Goal: Task Accomplishment & Management: Use online tool/utility

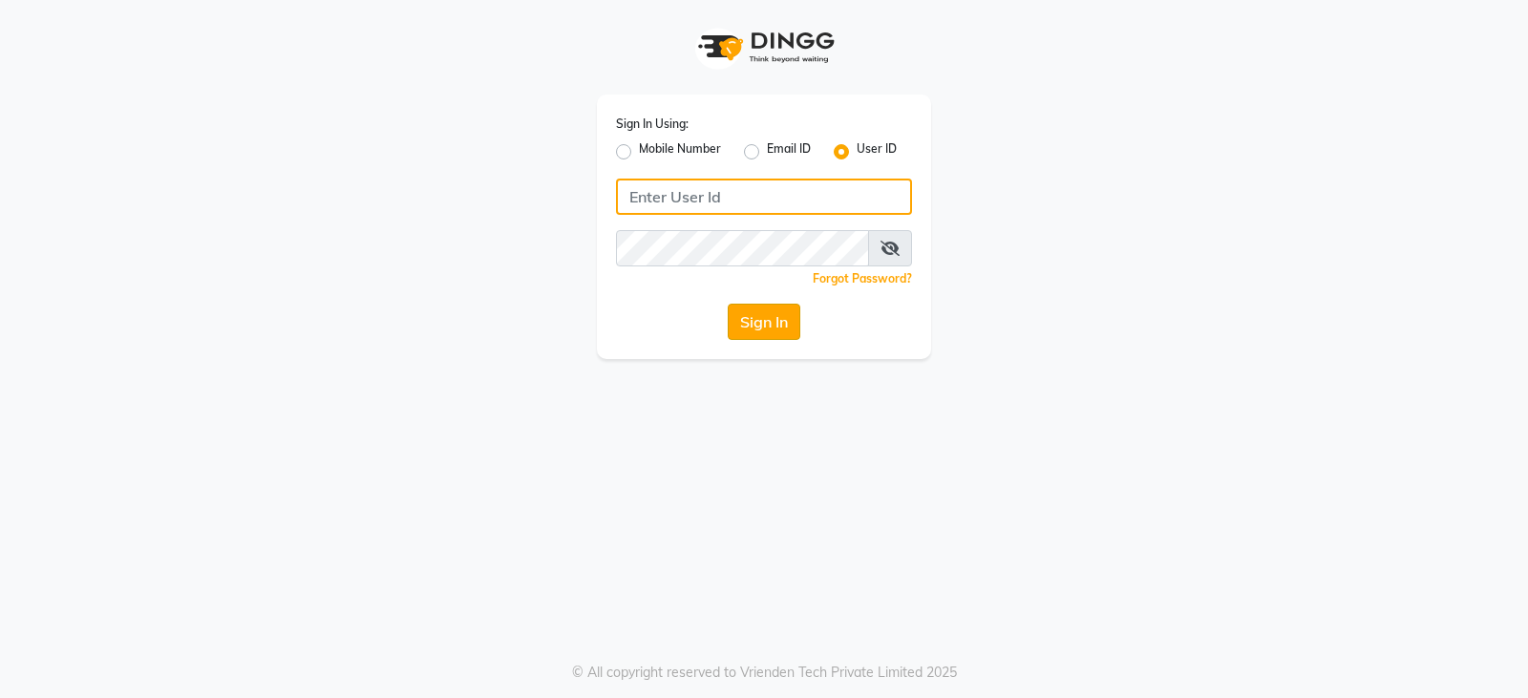
type input "e3902-01"
click at [741, 325] on button "Sign In" at bounding box center [764, 322] width 73 height 36
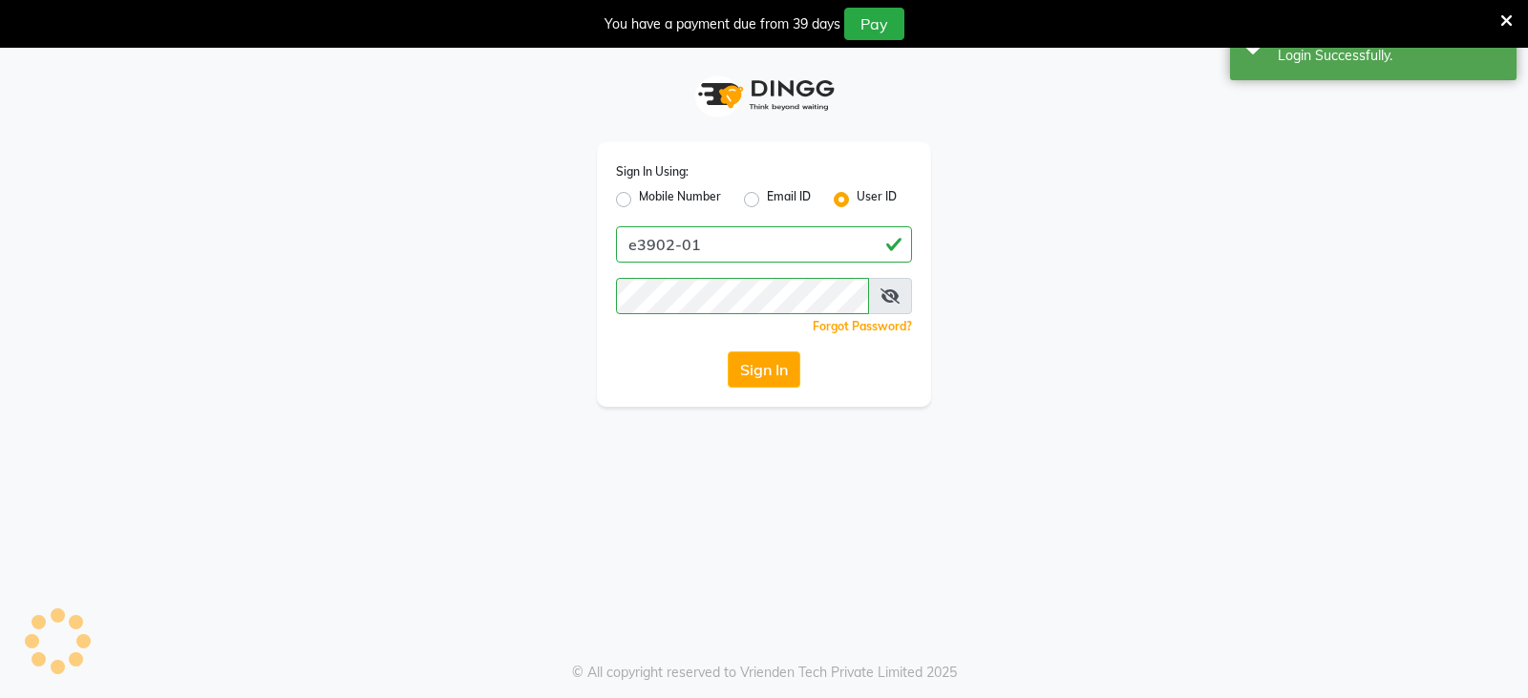
select select "service"
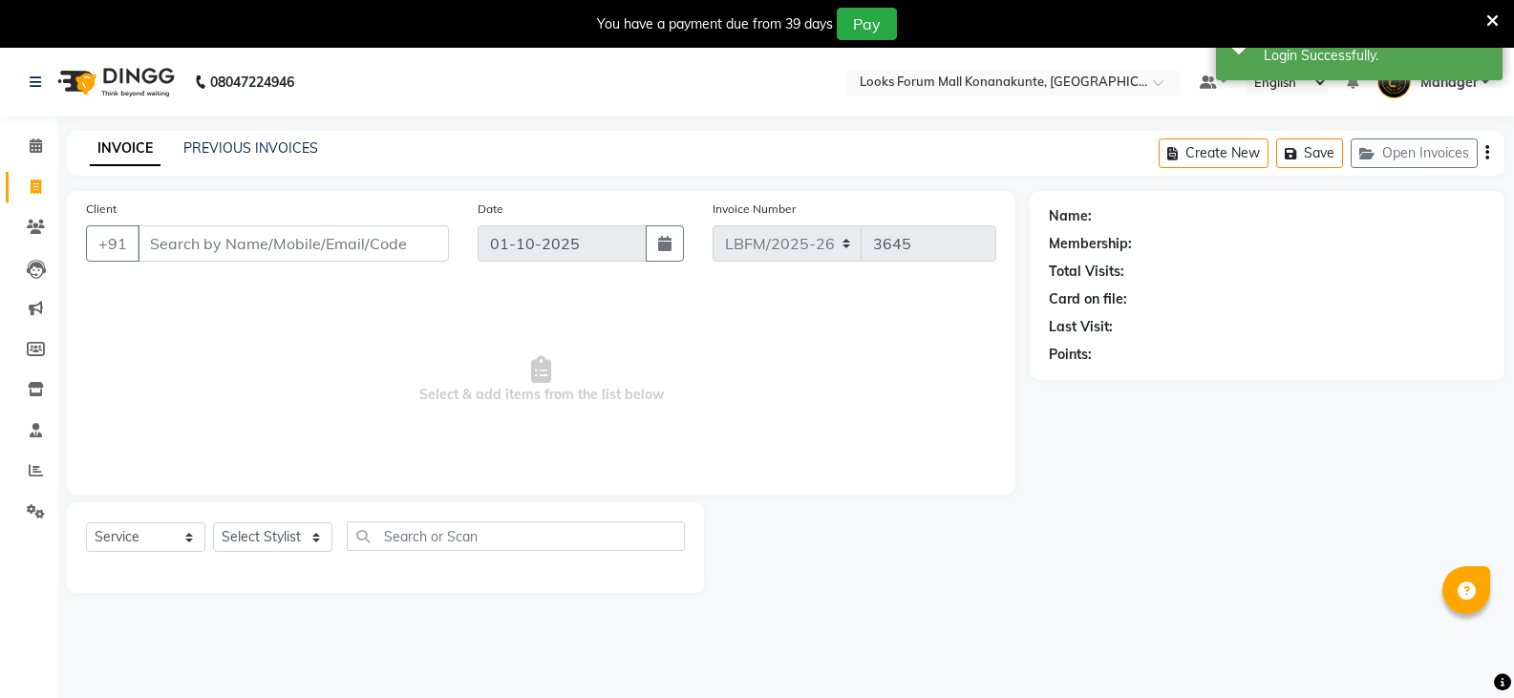
click at [247, 251] on input "Client" at bounding box center [293, 243] width 311 height 36
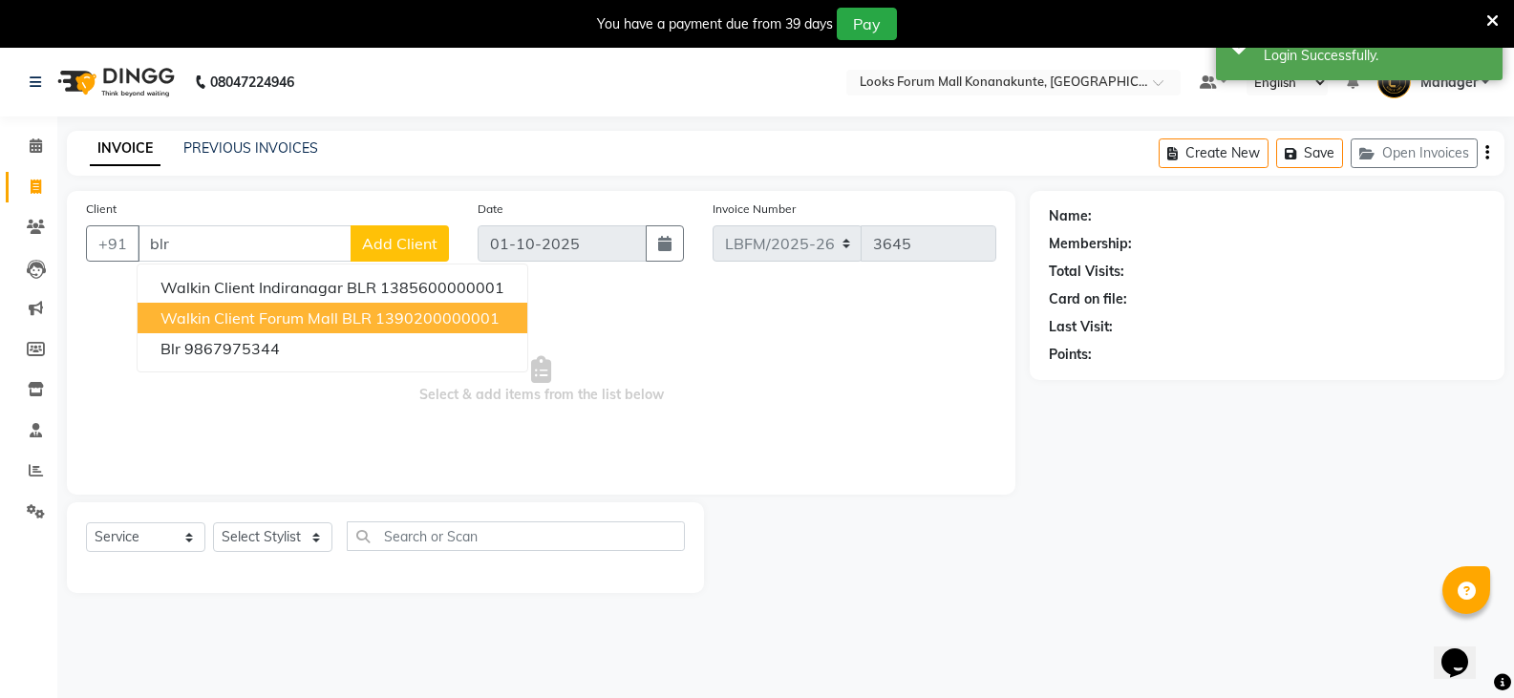
click at [213, 319] on span "Walkin Client Forum Mall BLR" at bounding box center [265, 317] width 211 height 19
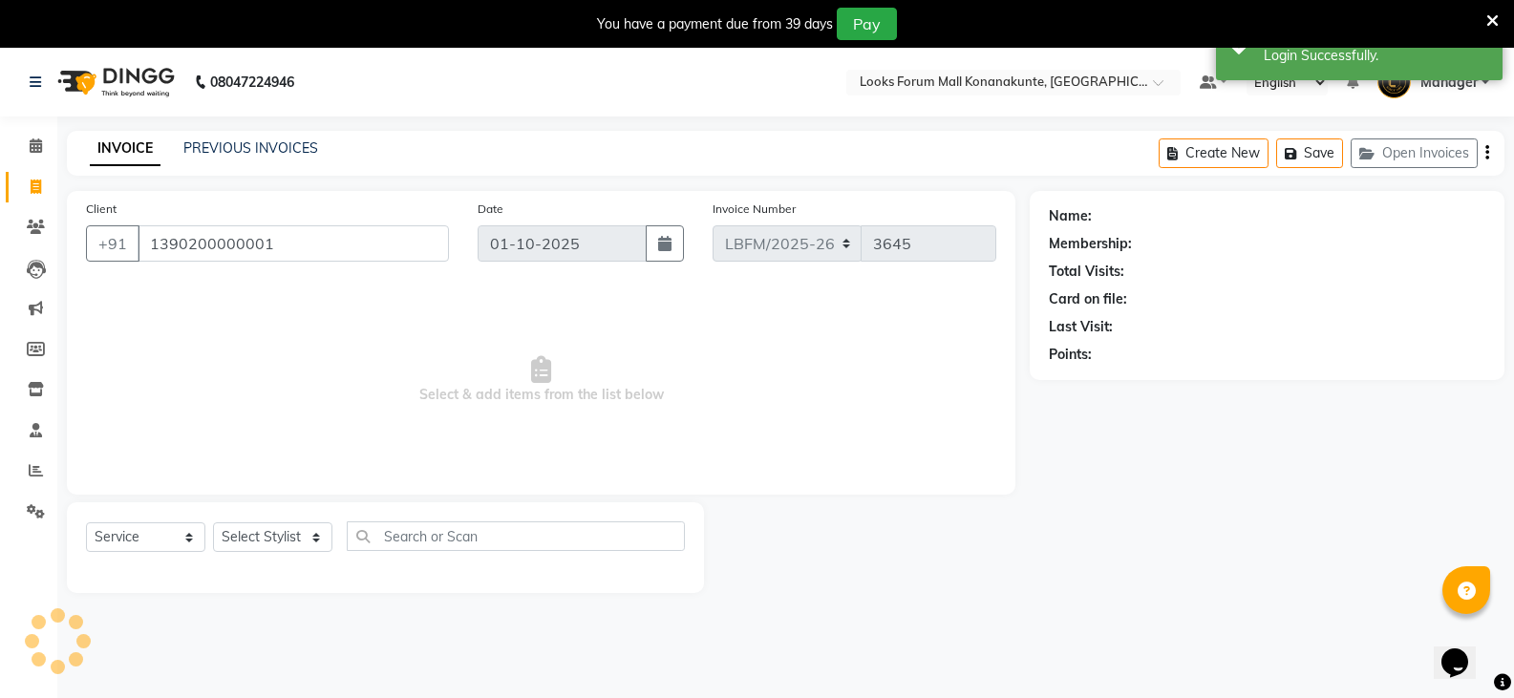
type input "1390200000001"
click at [325, 537] on select "Select Stylist Ananya_Nails [PERSON_NAME] Bijen Bishop_Mgr Counter Sales Manage…" at bounding box center [272, 537] width 119 height 30
select select "1: Object"
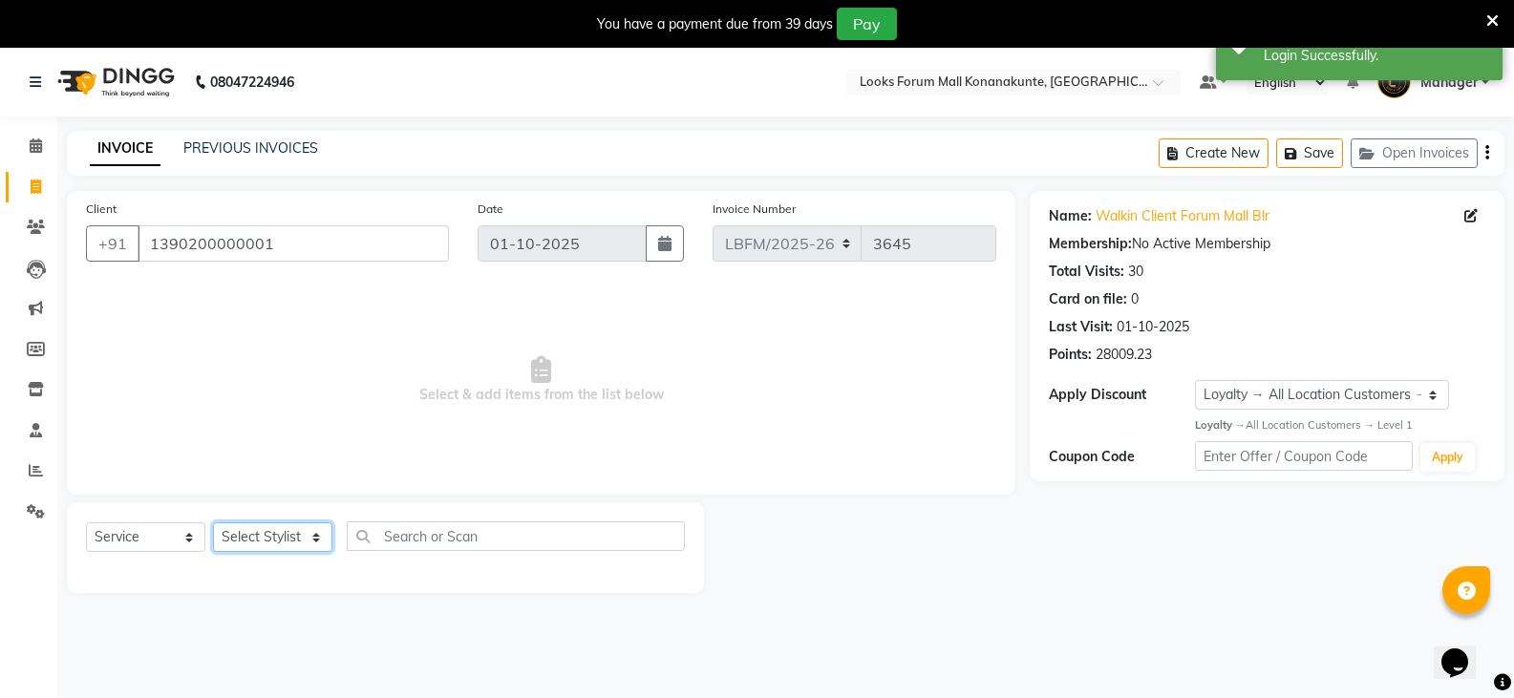
select select "90388"
click at [213, 522] on select "Select Stylist Ananya_Nails [PERSON_NAME] Bijen Bishop_Mgr Counter Sales Manage…" at bounding box center [272, 537] width 119 height 30
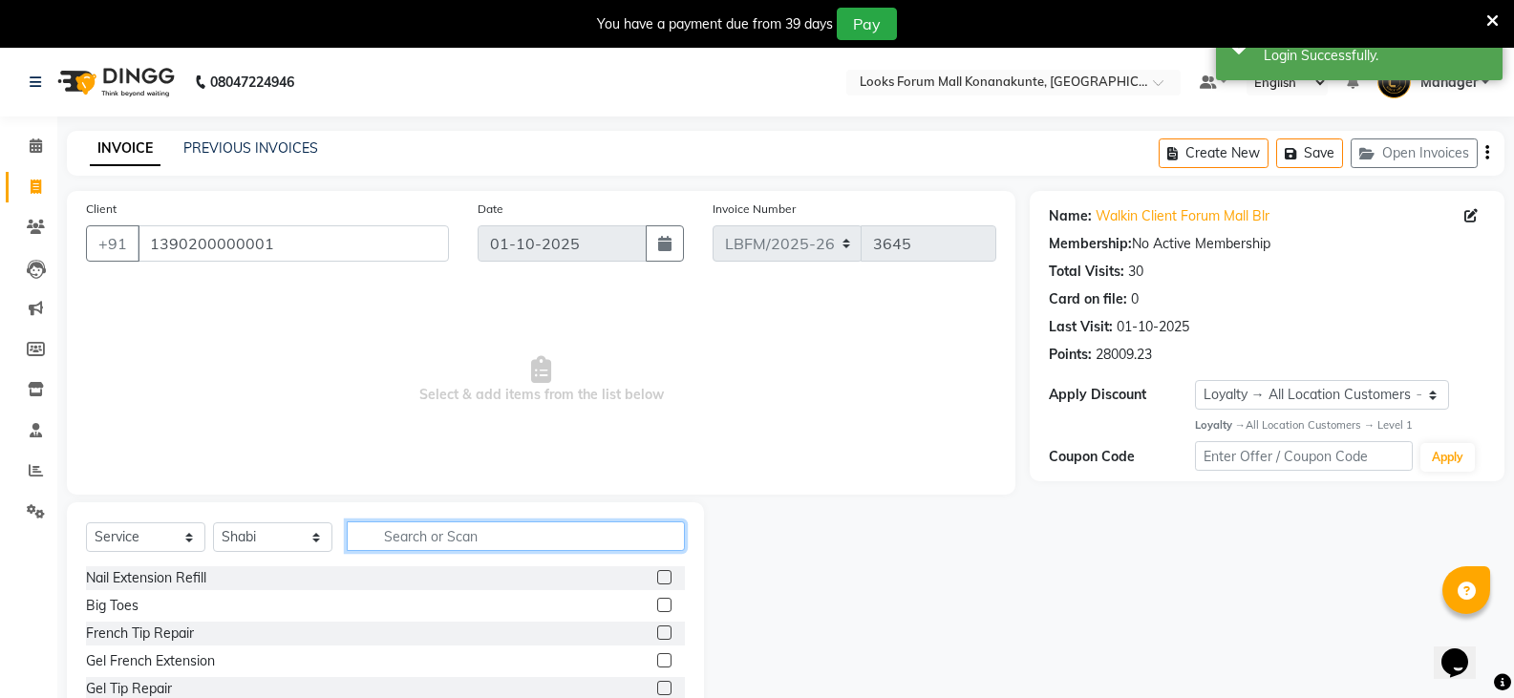
click at [453, 538] on input "text" at bounding box center [516, 536] width 338 height 30
type input "w"
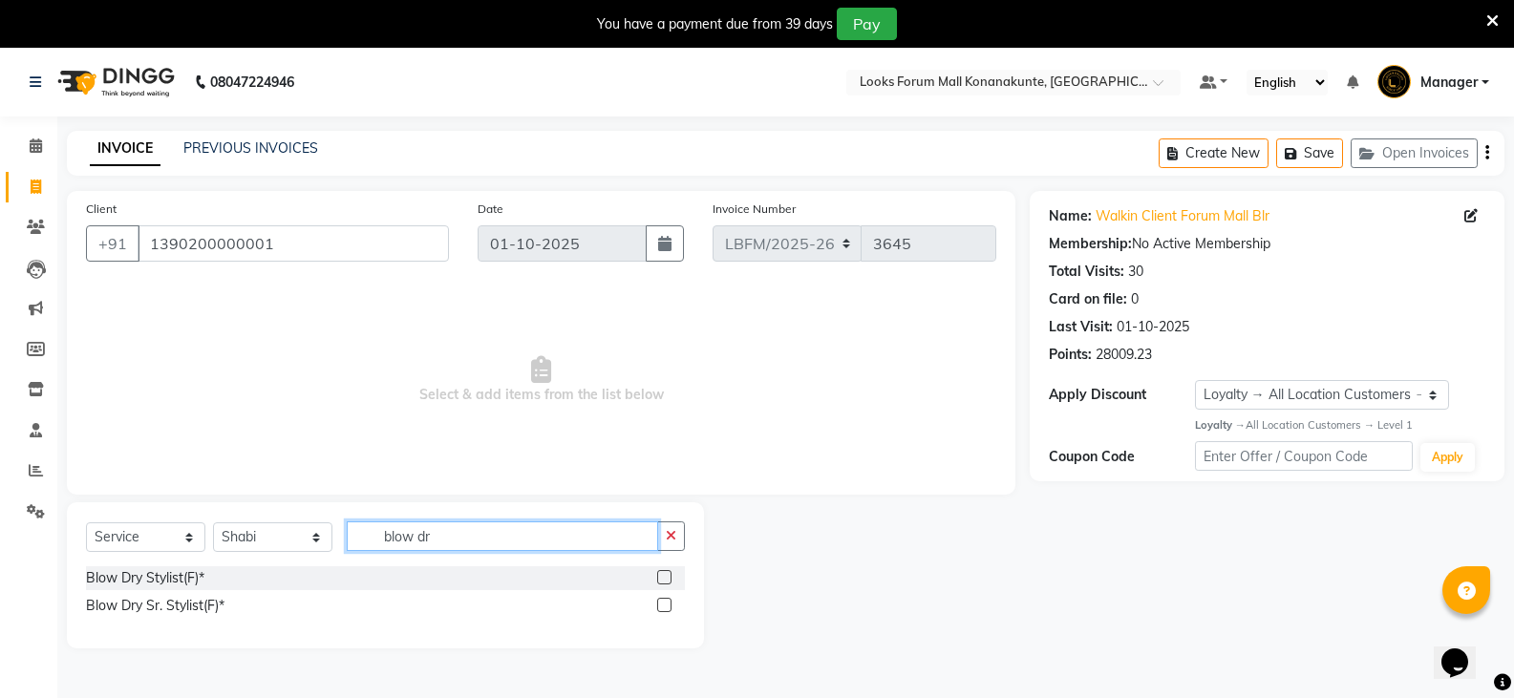
type input "blow dr"
click at [663, 577] on label at bounding box center [664, 577] width 14 height 14
click at [663, 577] on input "checkbox" at bounding box center [663, 578] width 12 height 12
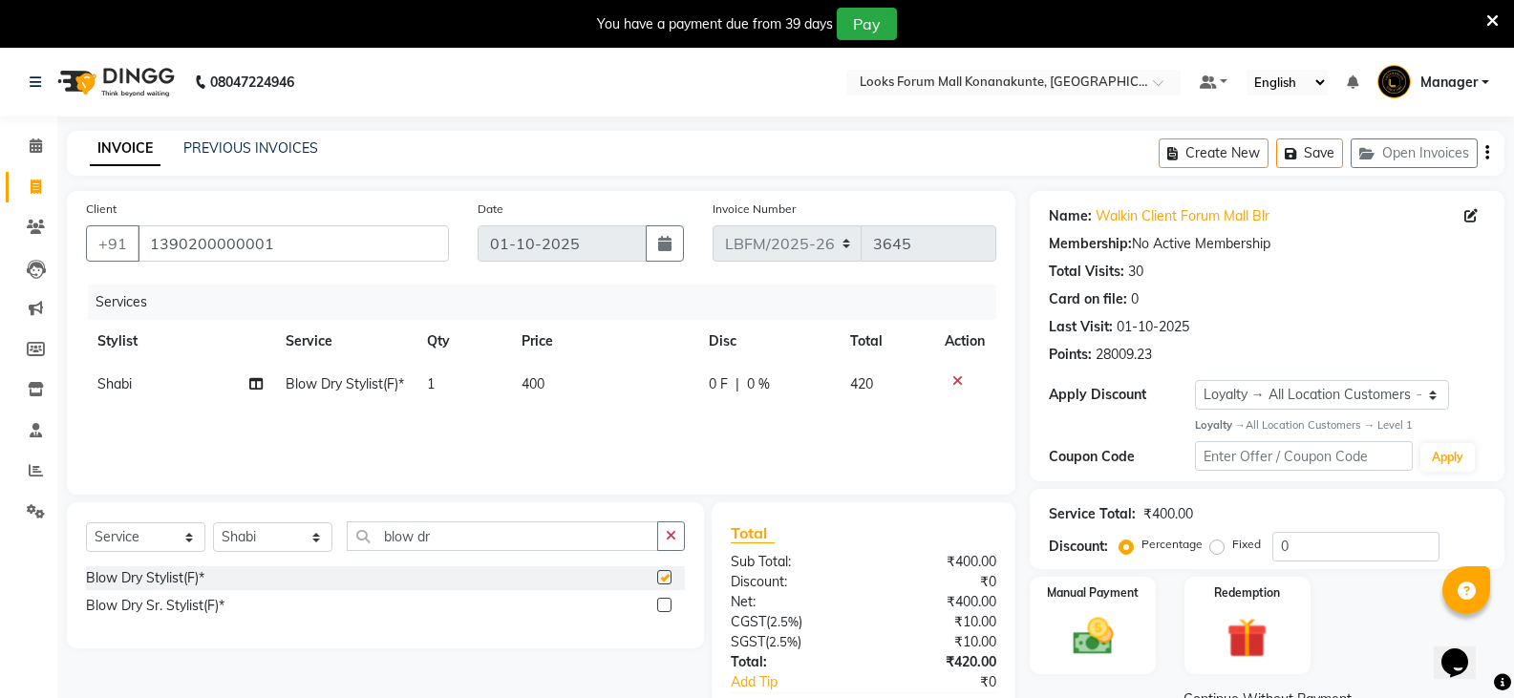
checkbox input "false"
click at [560, 381] on td "400" at bounding box center [604, 384] width 188 height 43
select select "90388"
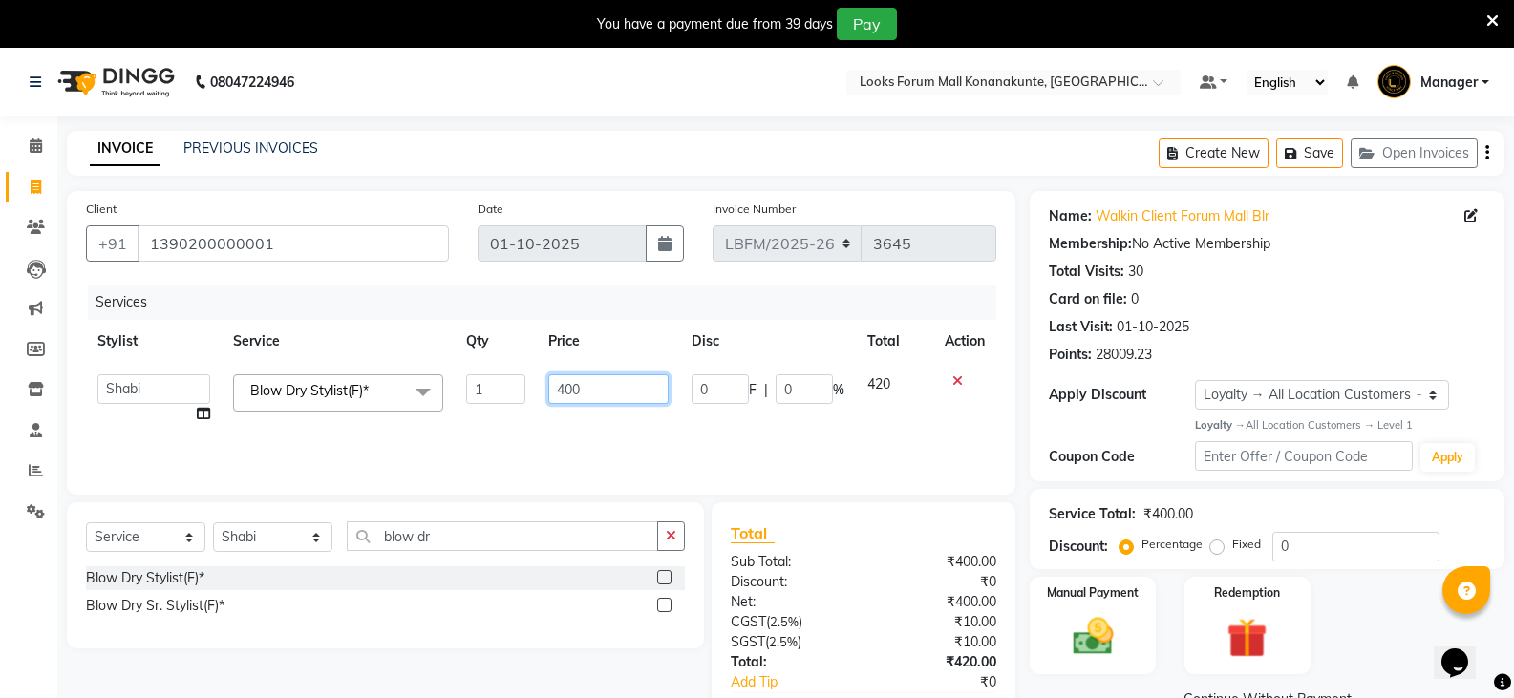
drag, startPoint x: 560, startPoint y: 381, endPoint x: 534, endPoint y: 393, distance: 28.6
click at [534, 393] on tr "Ananya_Nails [PERSON_NAME] Bijen Bishop_Mgr Counter Sales Manager Mirisha [PERS…" at bounding box center [541, 399] width 910 height 73
type input "600"
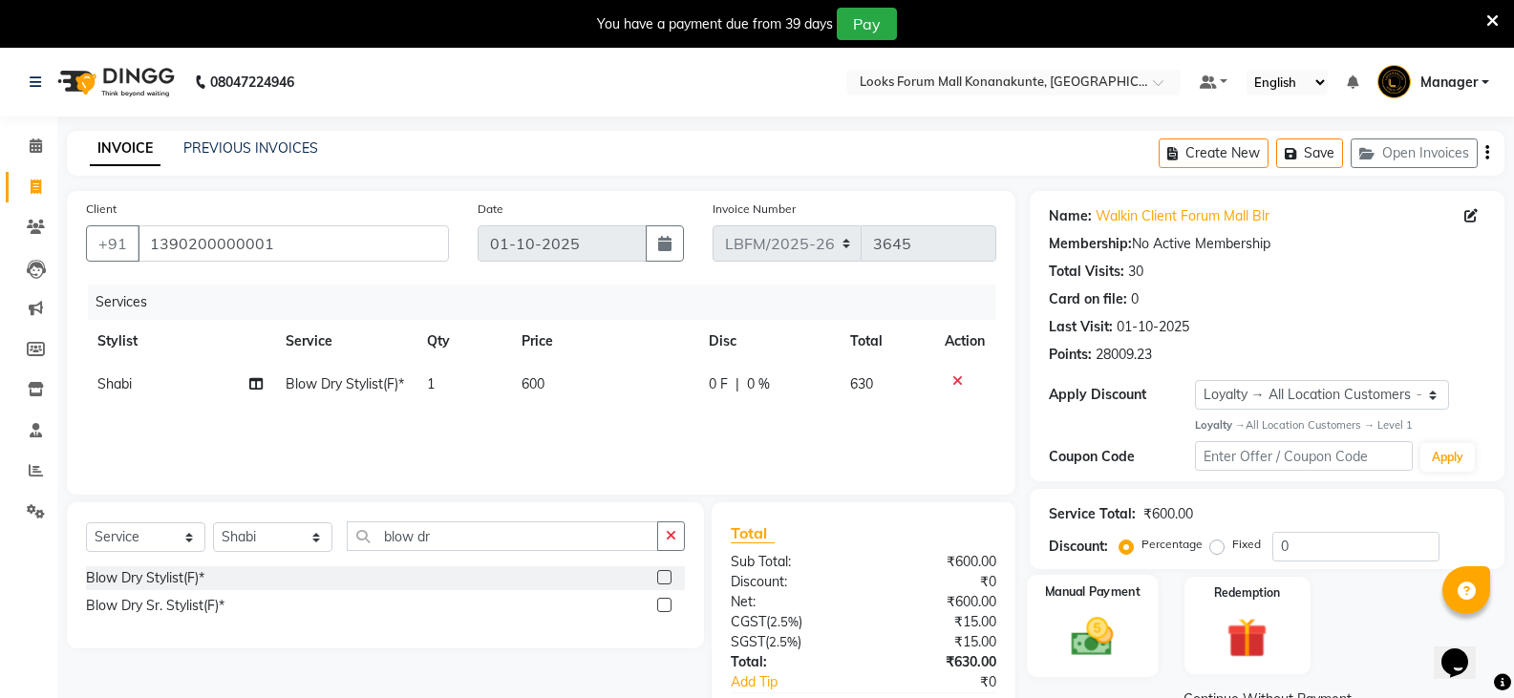
click at [1055, 640] on div "Manual Payment" at bounding box center [1092, 626] width 131 height 102
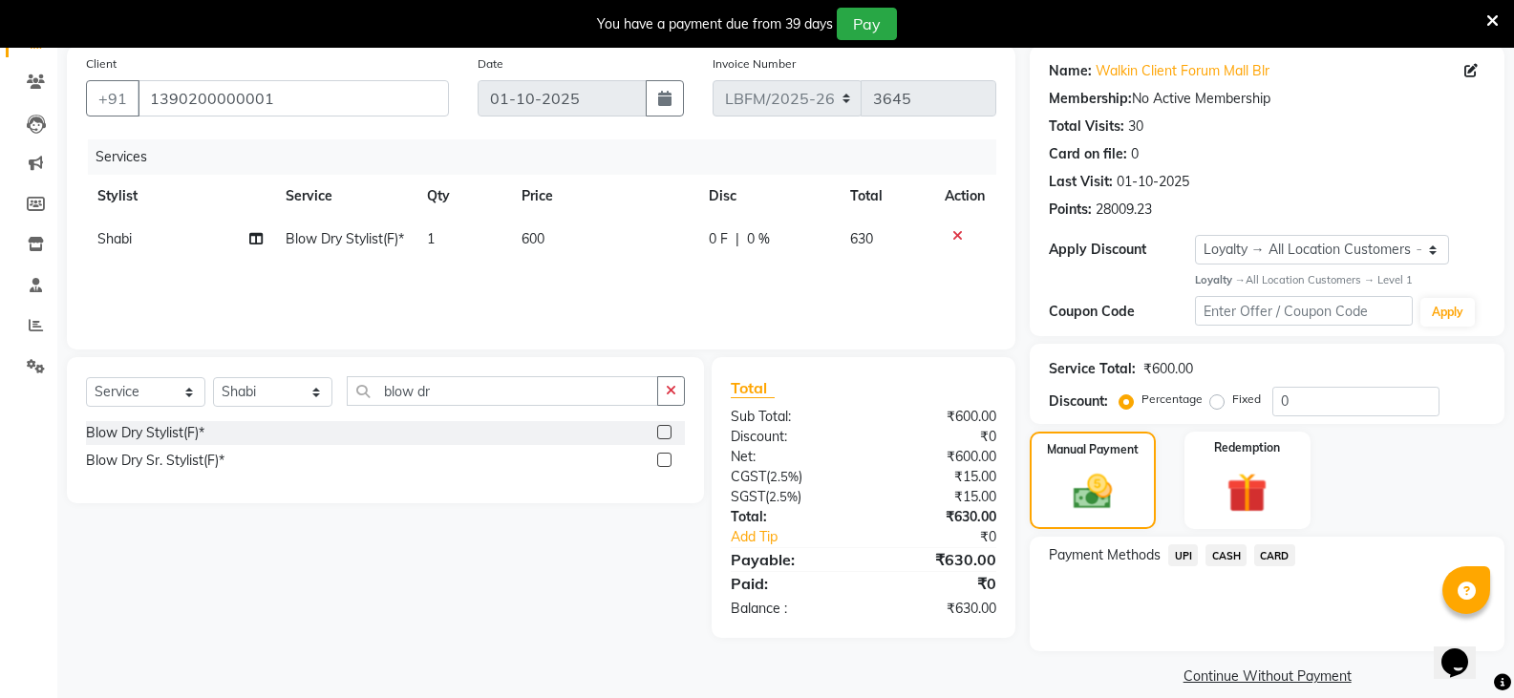
scroll to position [166, 0]
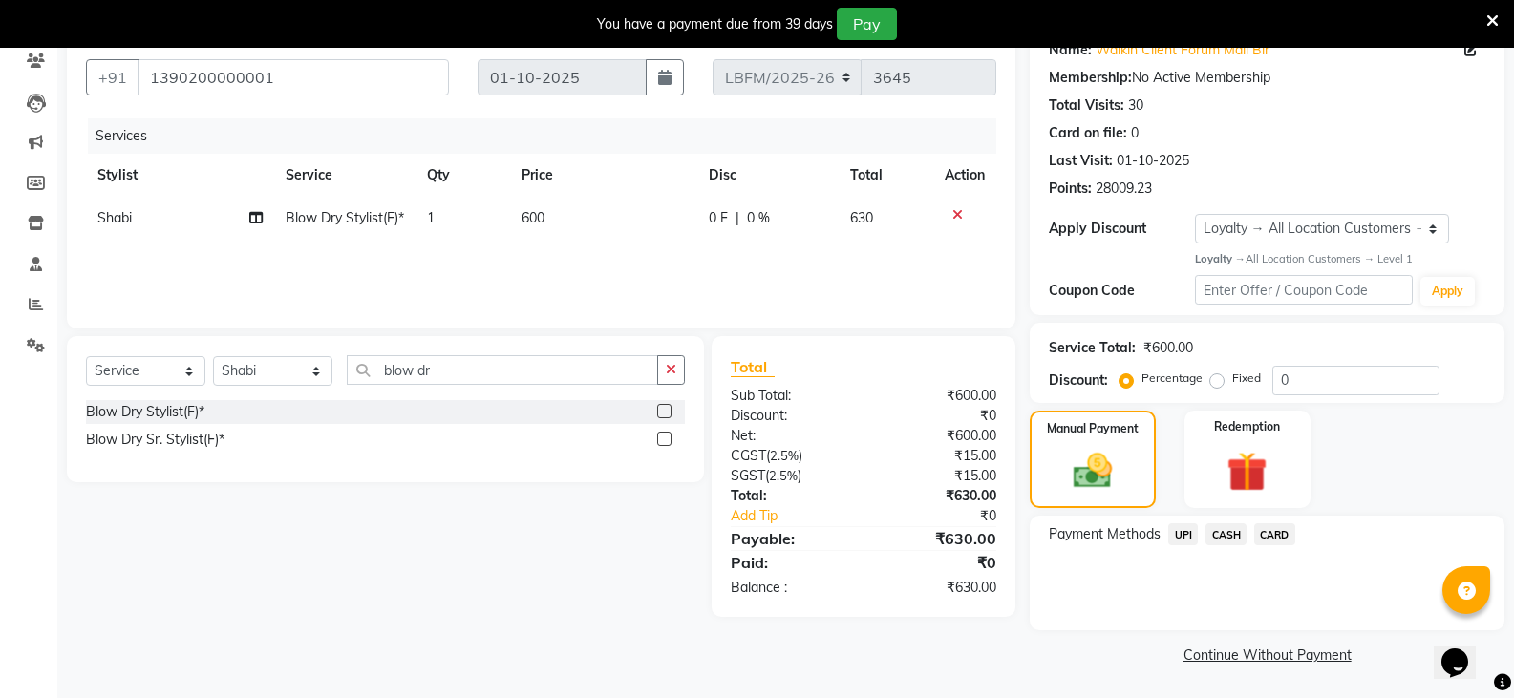
click at [1259, 538] on span "CARD" at bounding box center [1274, 534] width 41 height 22
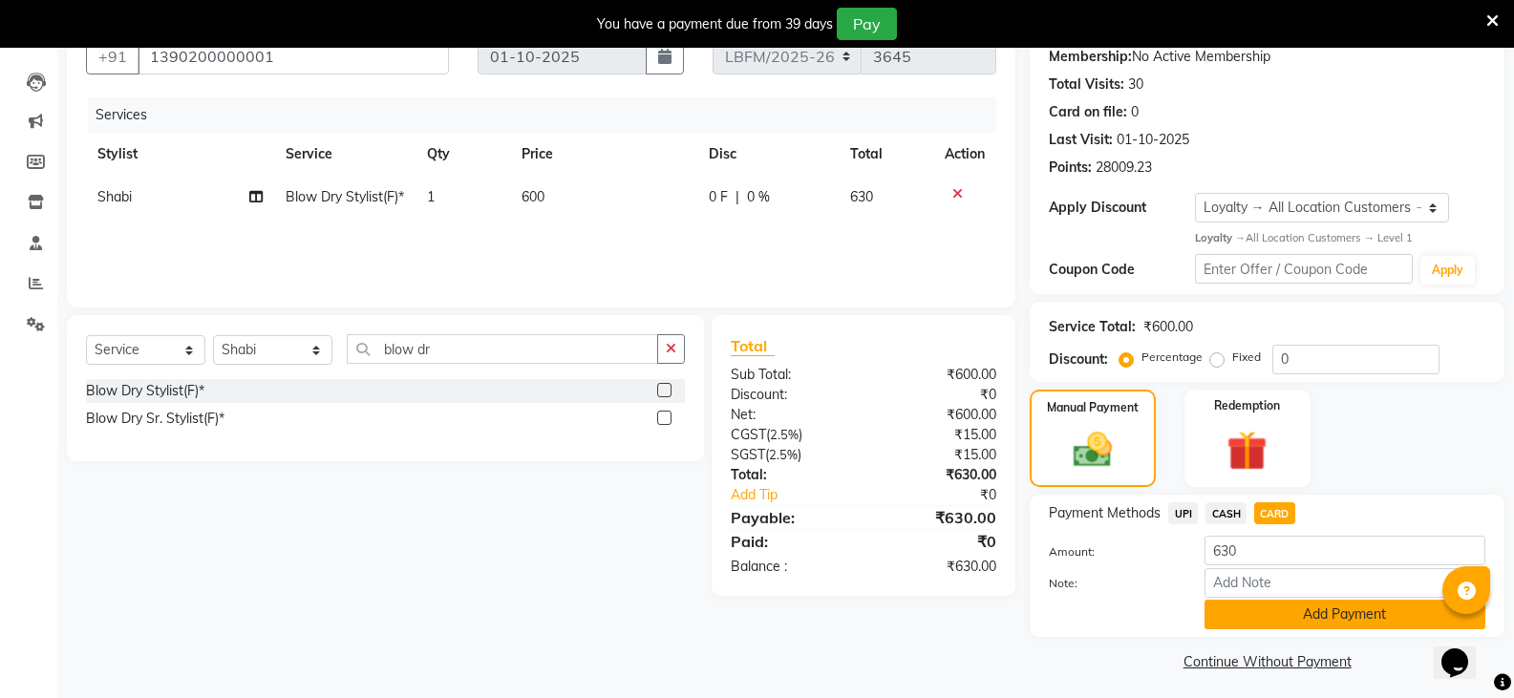
scroll to position [194, 0]
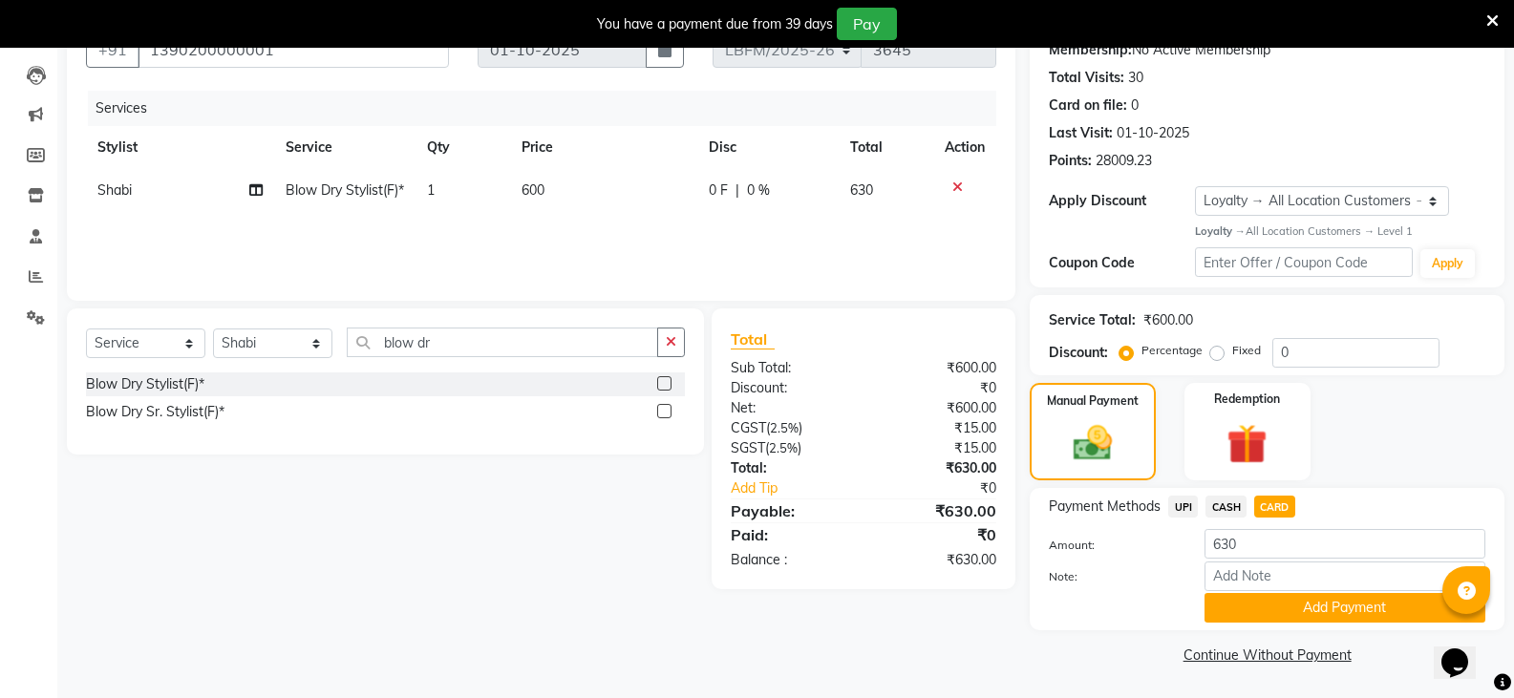
click at [1227, 511] on span "CASH" at bounding box center [1225, 507] width 41 height 22
click at [1287, 611] on button "Add Payment" at bounding box center [1344, 608] width 281 height 30
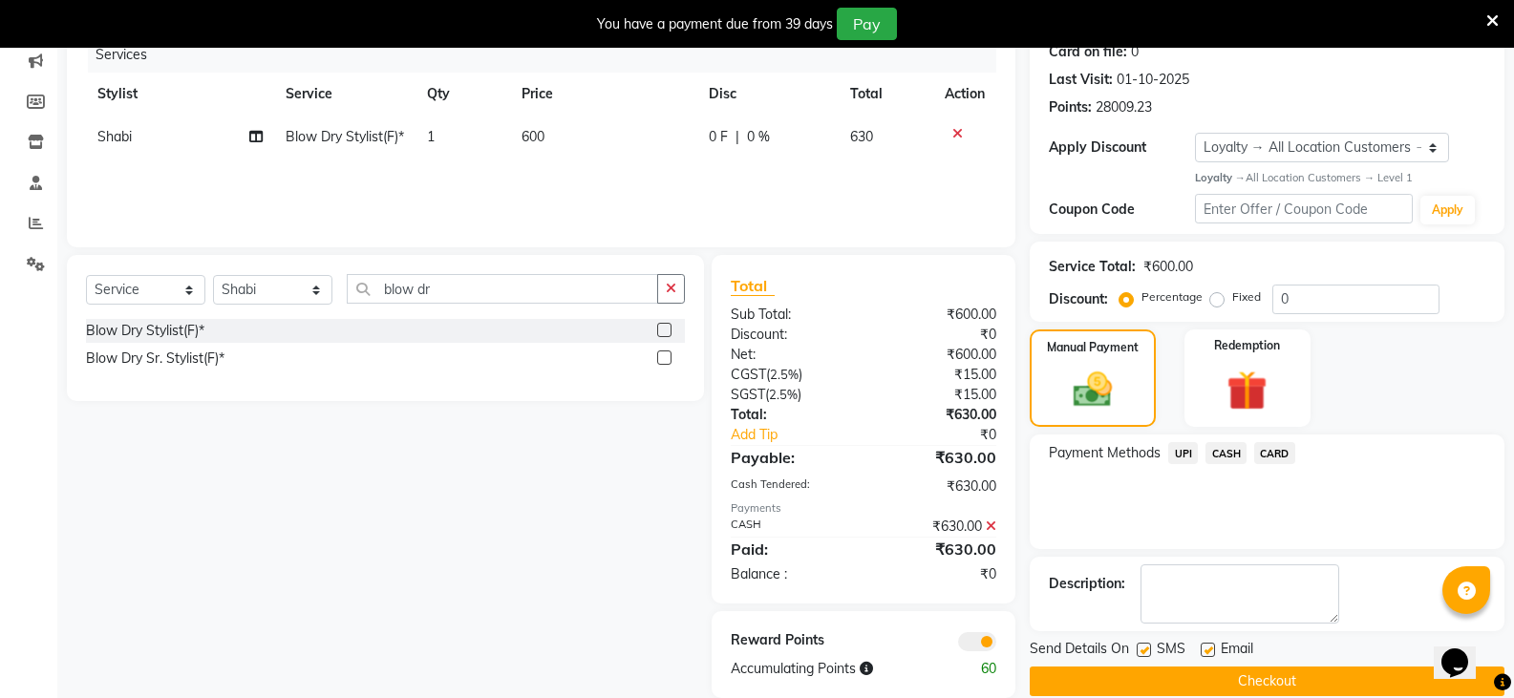
scroll to position [276, 0]
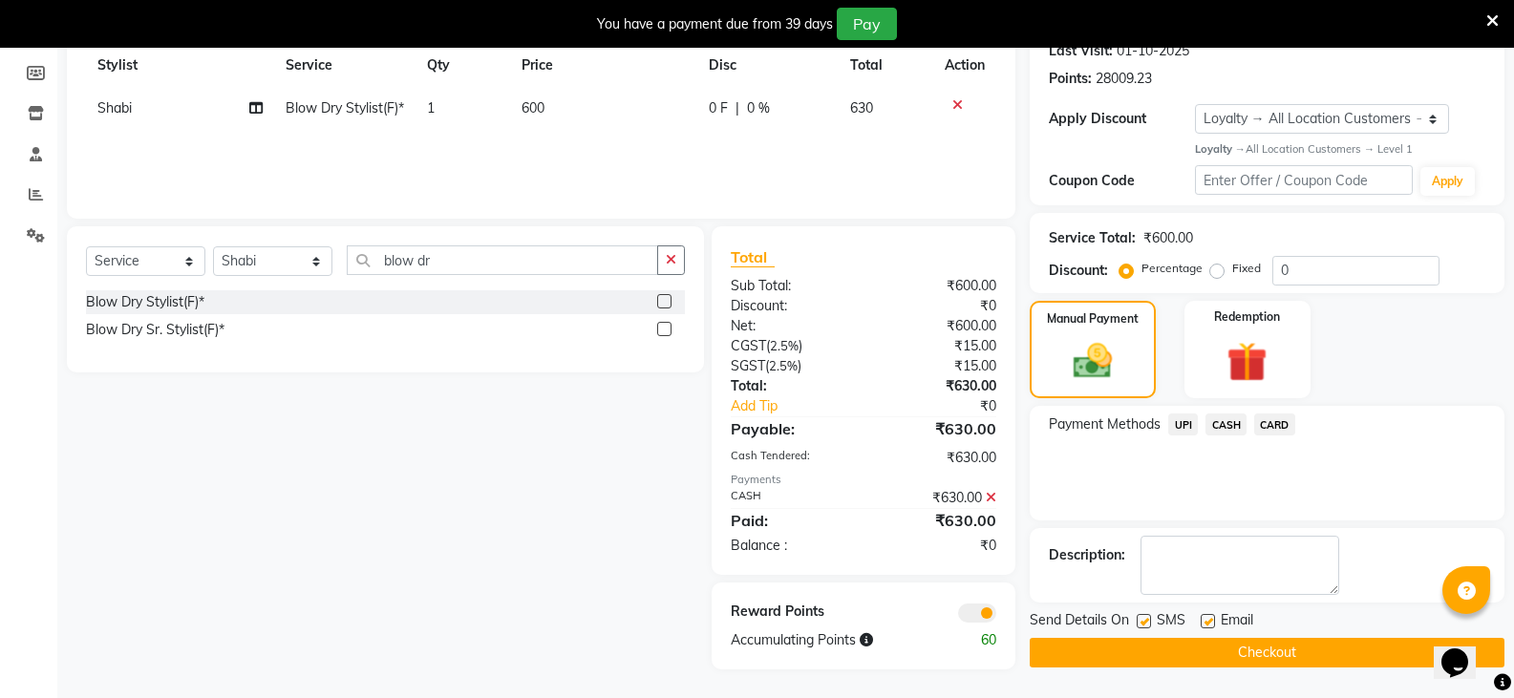
click at [1239, 641] on button "Checkout" at bounding box center [1266, 653] width 475 height 30
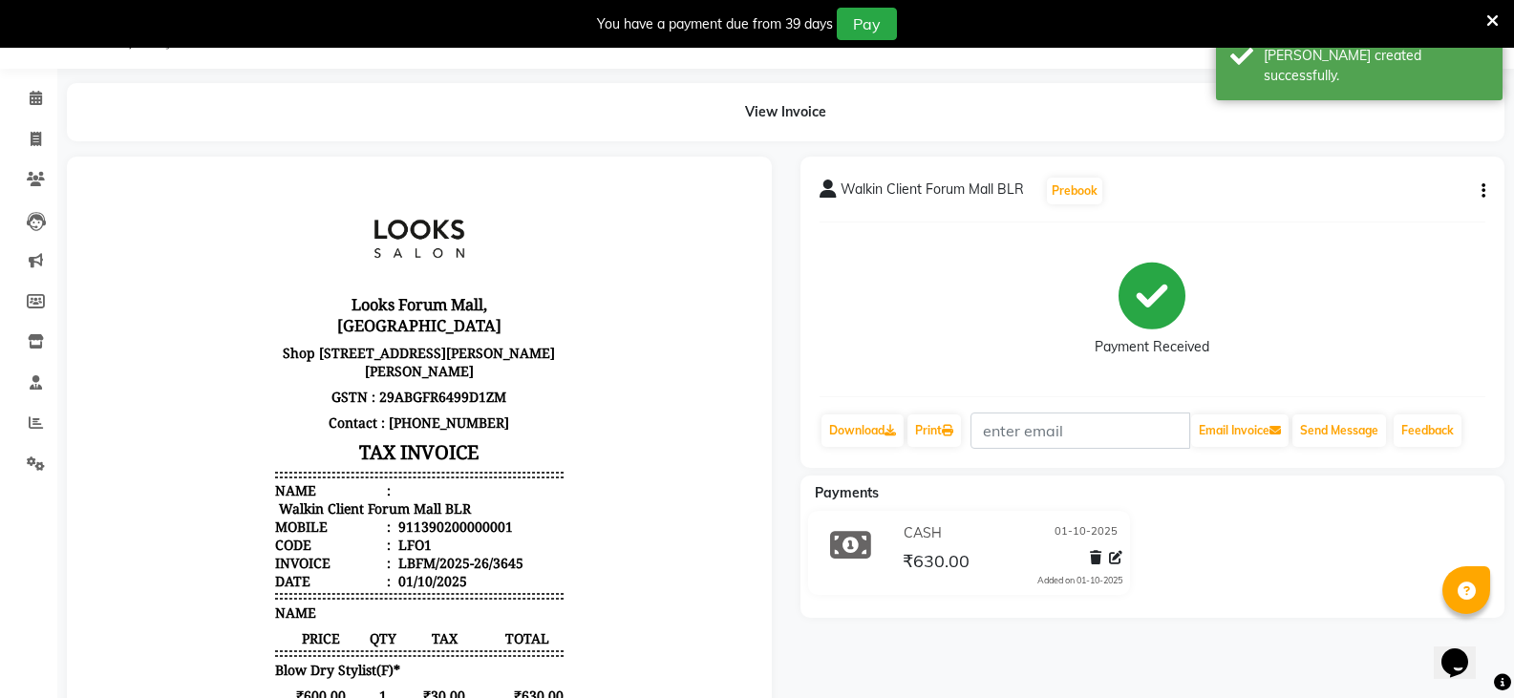
scroll to position [276, 0]
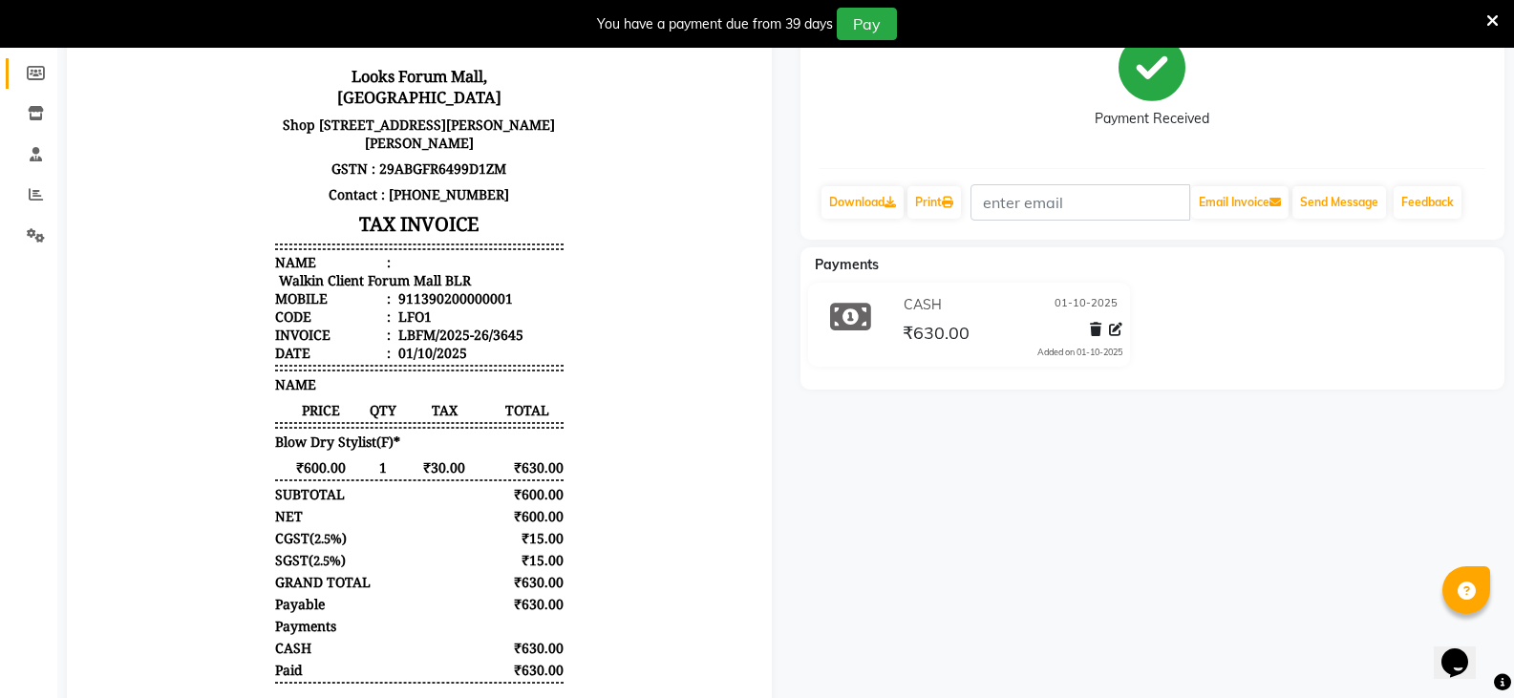
click at [32, 87] on link "Members" at bounding box center [29, 74] width 46 height 32
select select
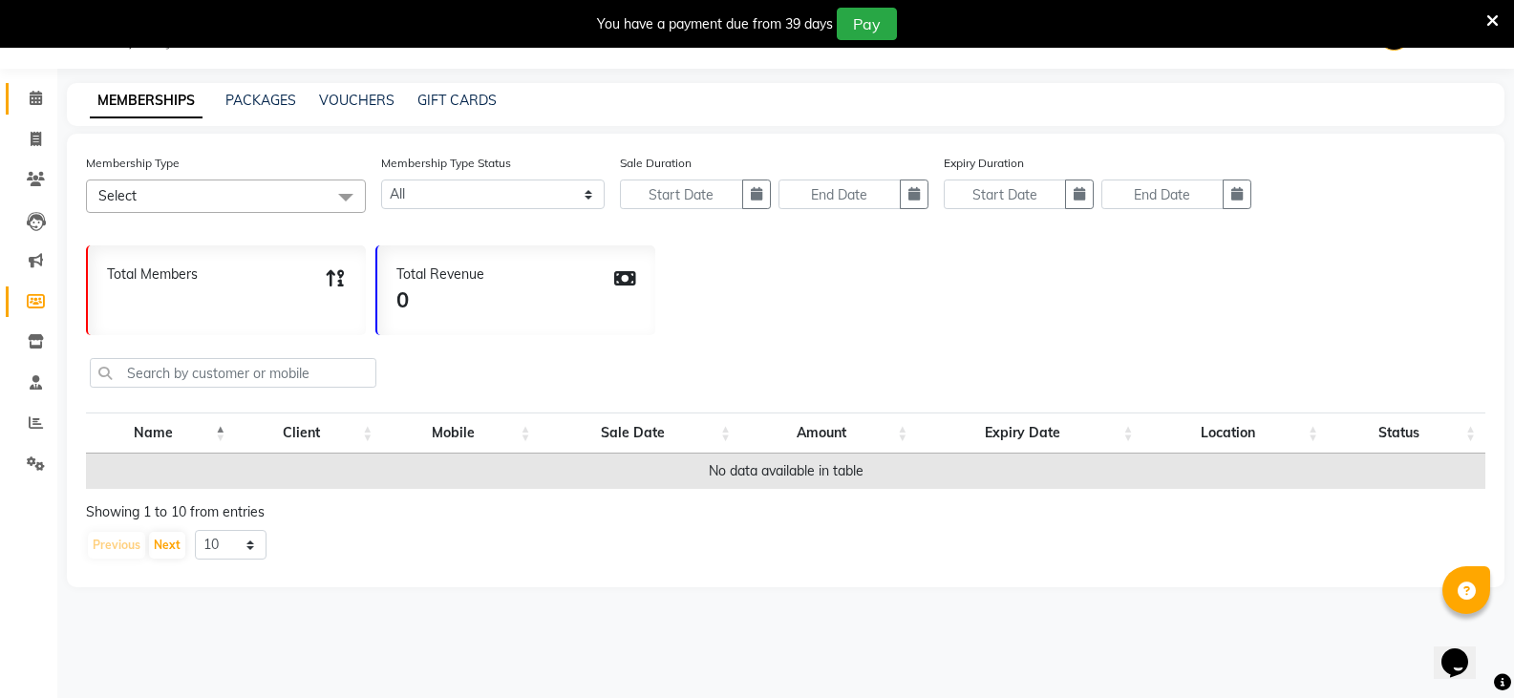
scroll to position [48, 0]
click at [40, 95] on icon at bounding box center [36, 98] width 12 height 14
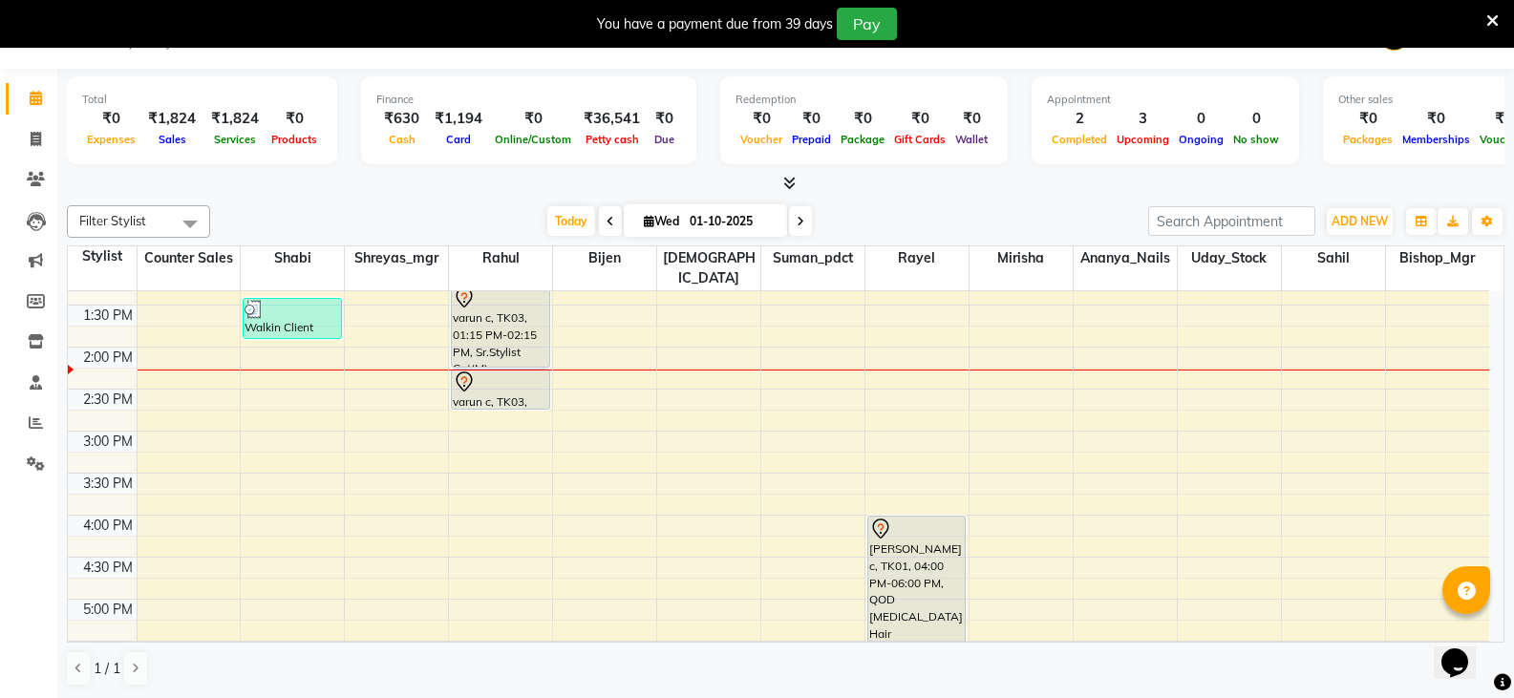
scroll to position [382, 0]
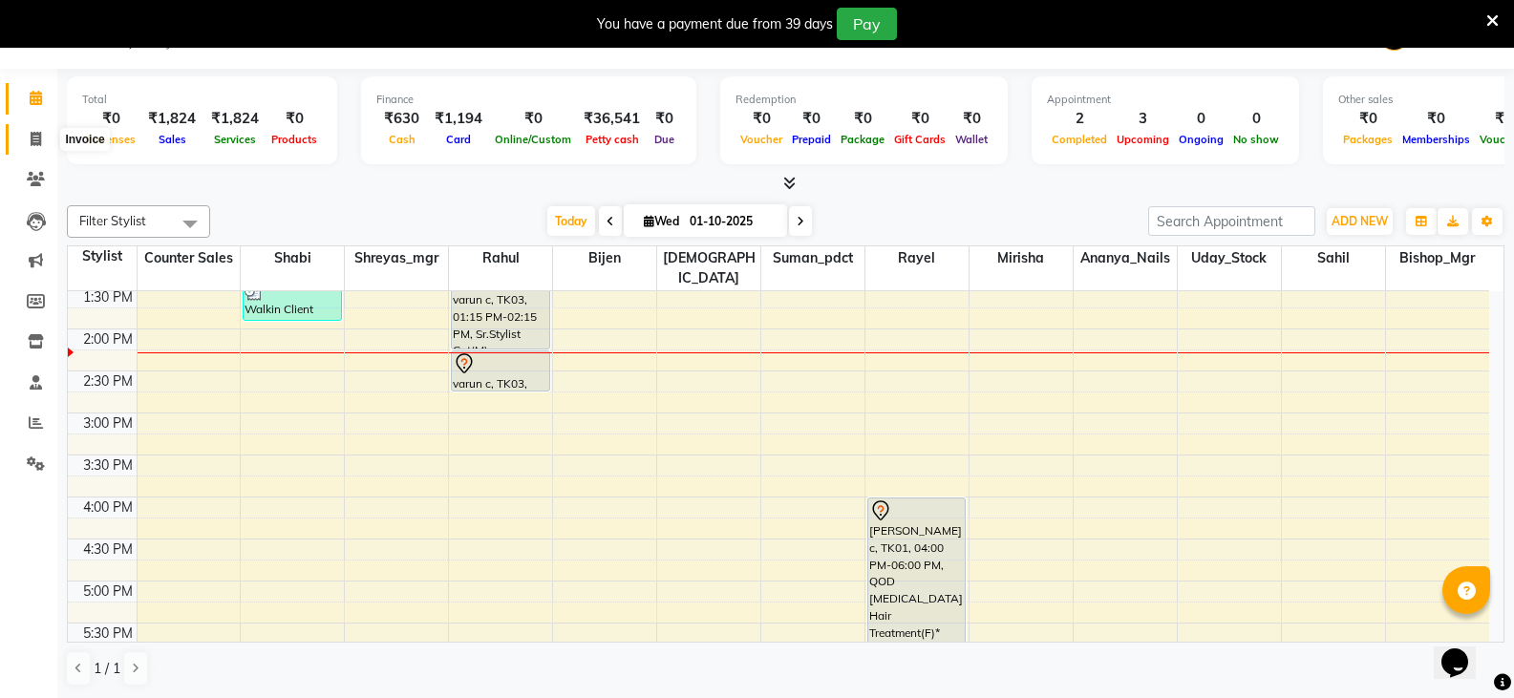
drag, startPoint x: 37, startPoint y: 138, endPoint x: 44, endPoint y: 145, distance: 10.2
click at [37, 138] on icon at bounding box center [36, 139] width 11 height 14
select select "service"
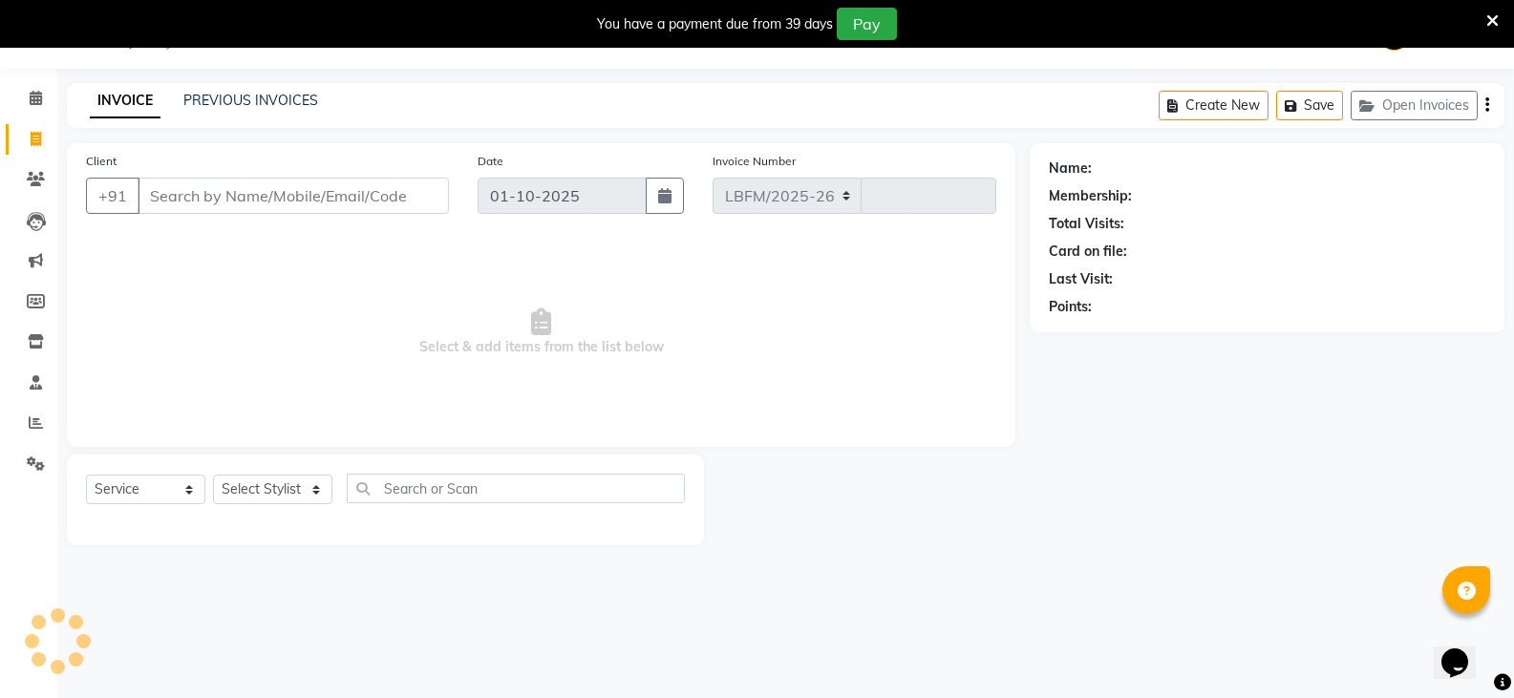
select select "8945"
type input "3646"
click at [293, 491] on select "Select Stylist" at bounding box center [272, 490] width 119 height 30
select select "90391"
click at [213, 475] on select "Select Stylist Ananya_Nails [PERSON_NAME] Bijen Bishop_Mgr Counter Sales Manage…" at bounding box center [272, 490] width 119 height 30
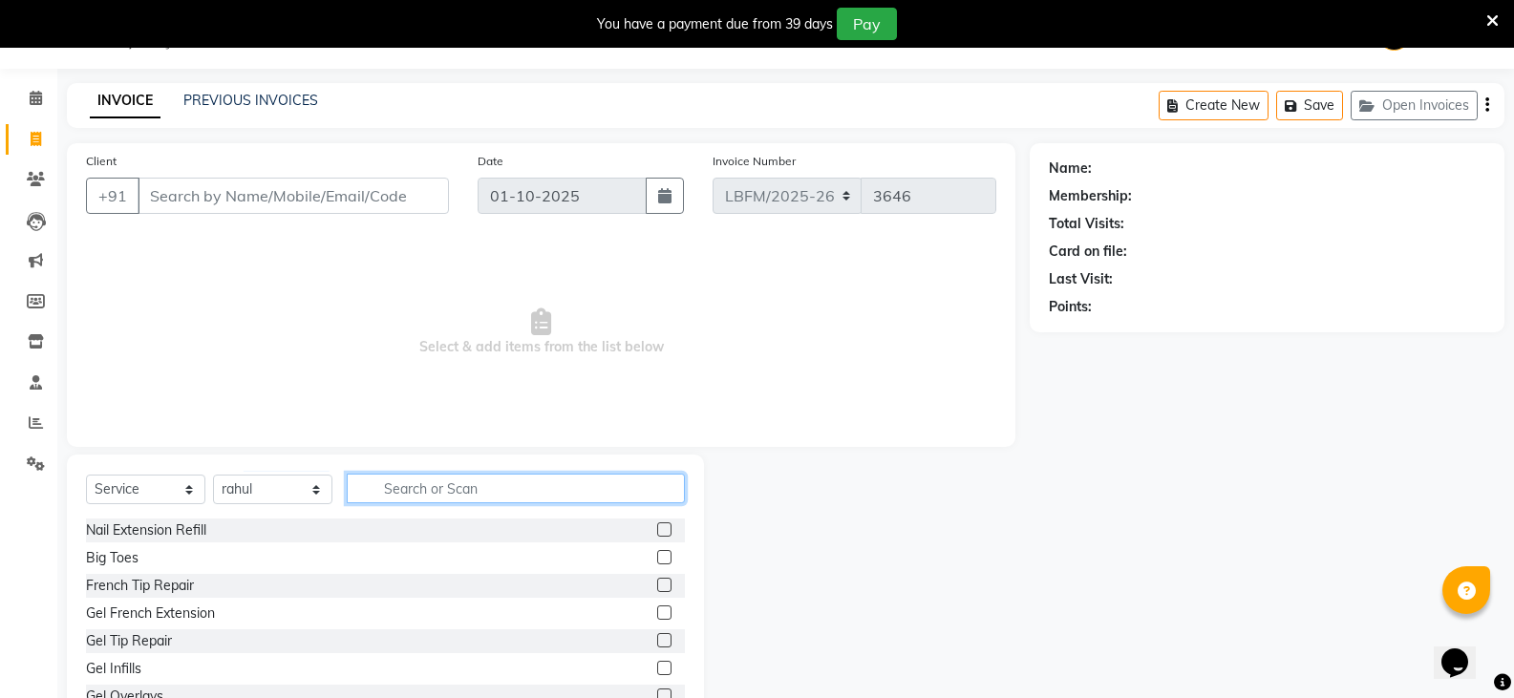
click at [423, 480] on input "text" at bounding box center [516, 489] width 338 height 30
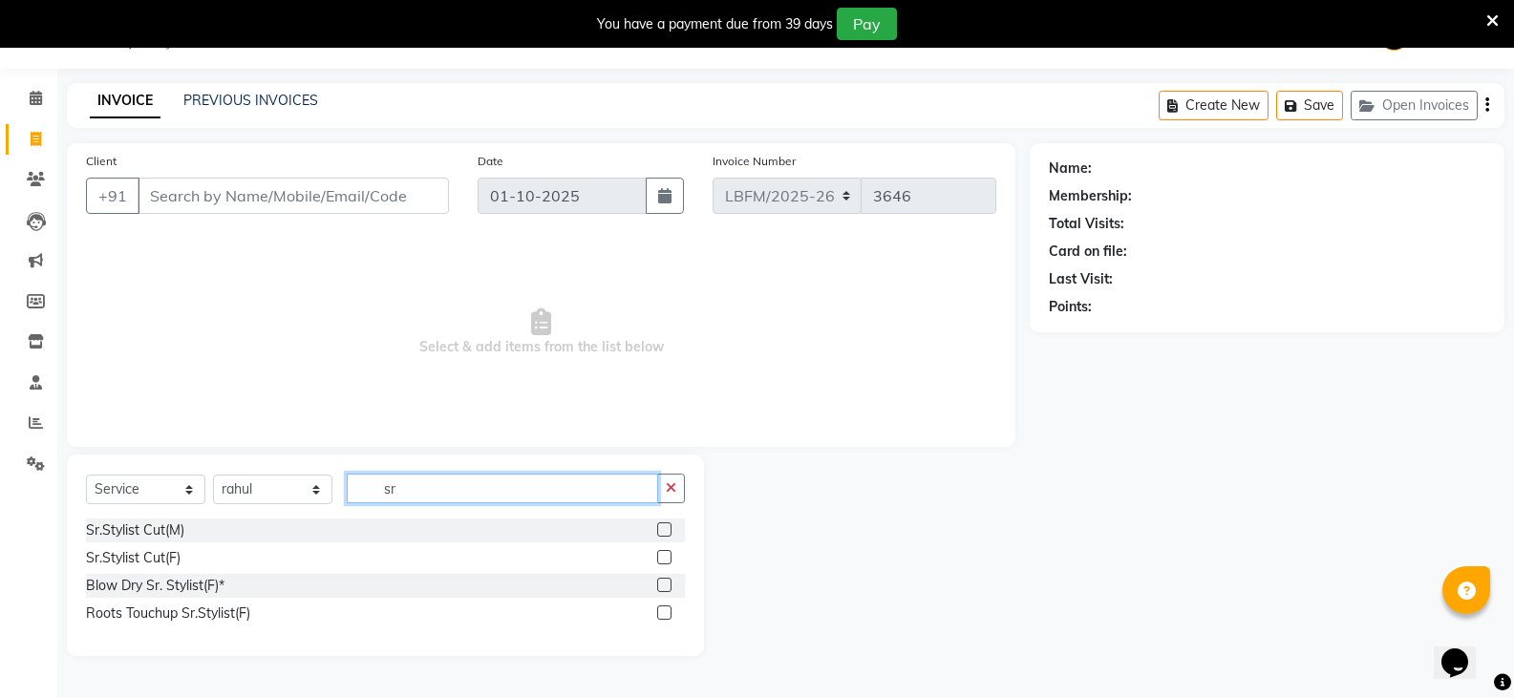
type input "sr"
click at [663, 529] on label at bounding box center [664, 529] width 14 height 14
click at [663, 529] on input "checkbox" at bounding box center [663, 530] width 12 height 12
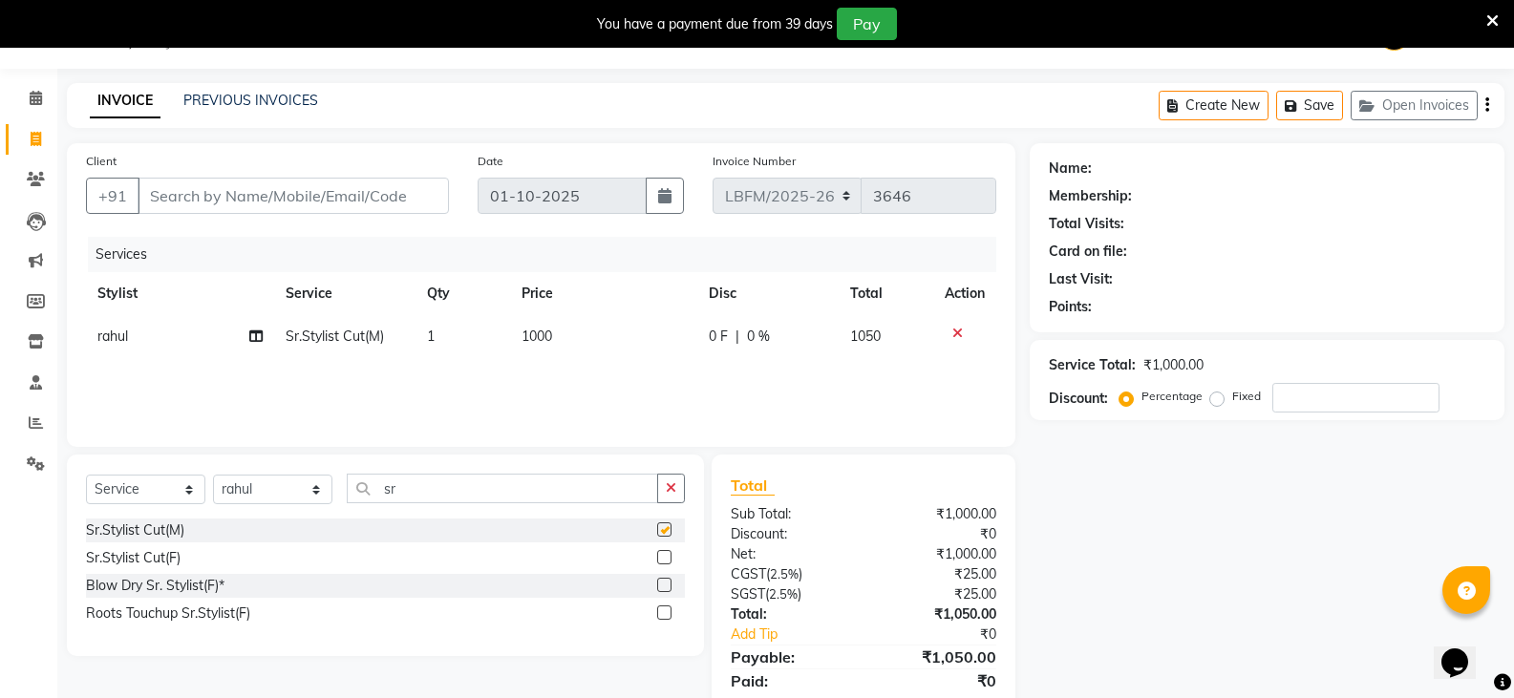
checkbox input "false"
click at [306, 189] on input "Client" at bounding box center [293, 196] width 311 height 36
type input "9"
type input "0"
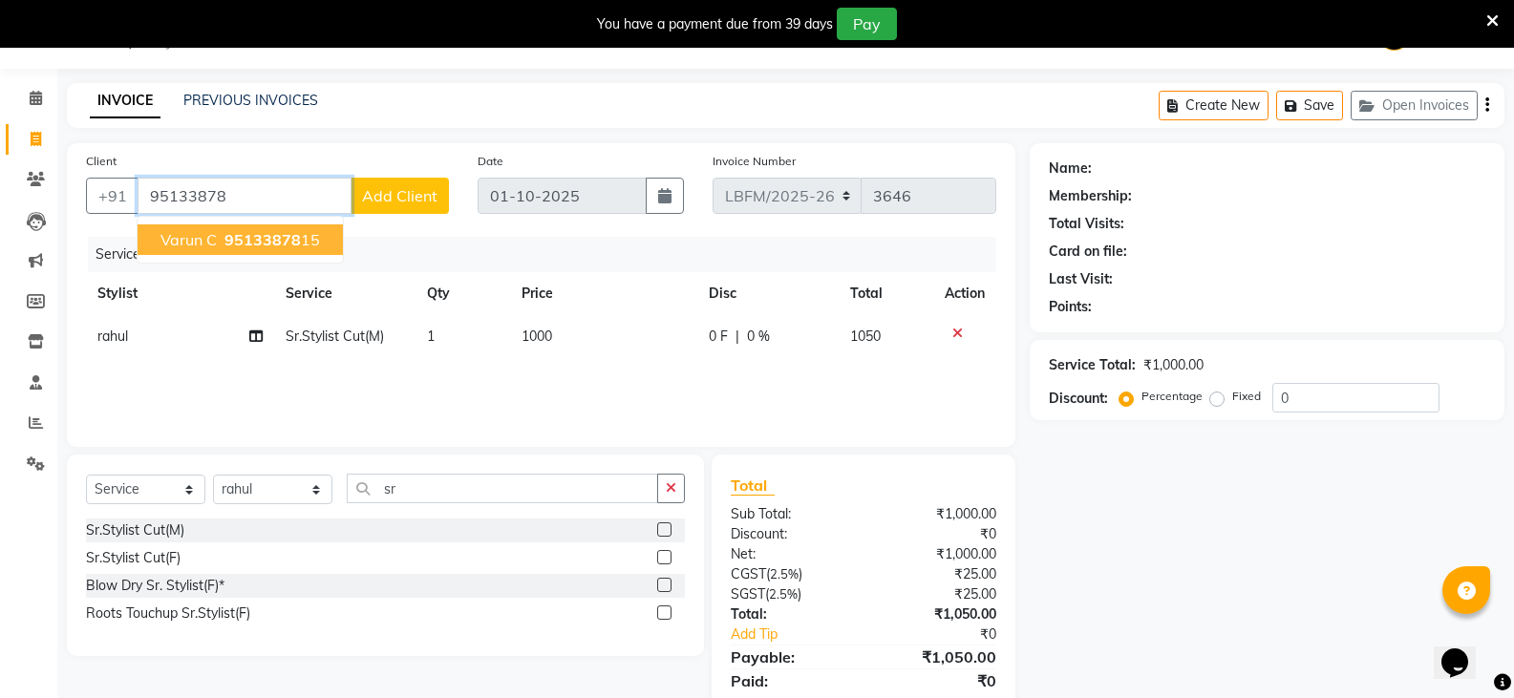
drag, startPoint x: 266, startPoint y: 235, endPoint x: 300, endPoint y: 305, distance: 77.3
click at [266, 234] on span "95133878" at bounding box center [262, 239] width 76 height 19
type input "9513387815"
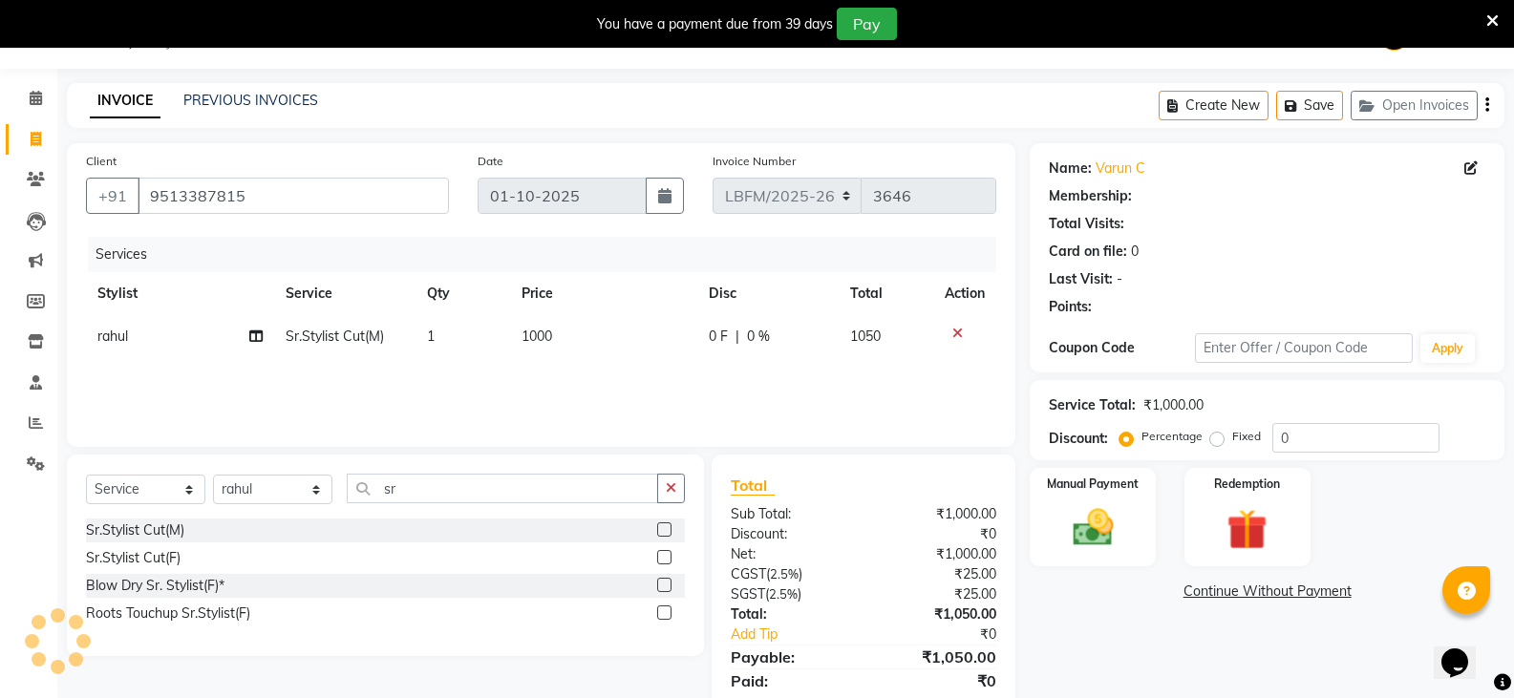
select select "1: Object"
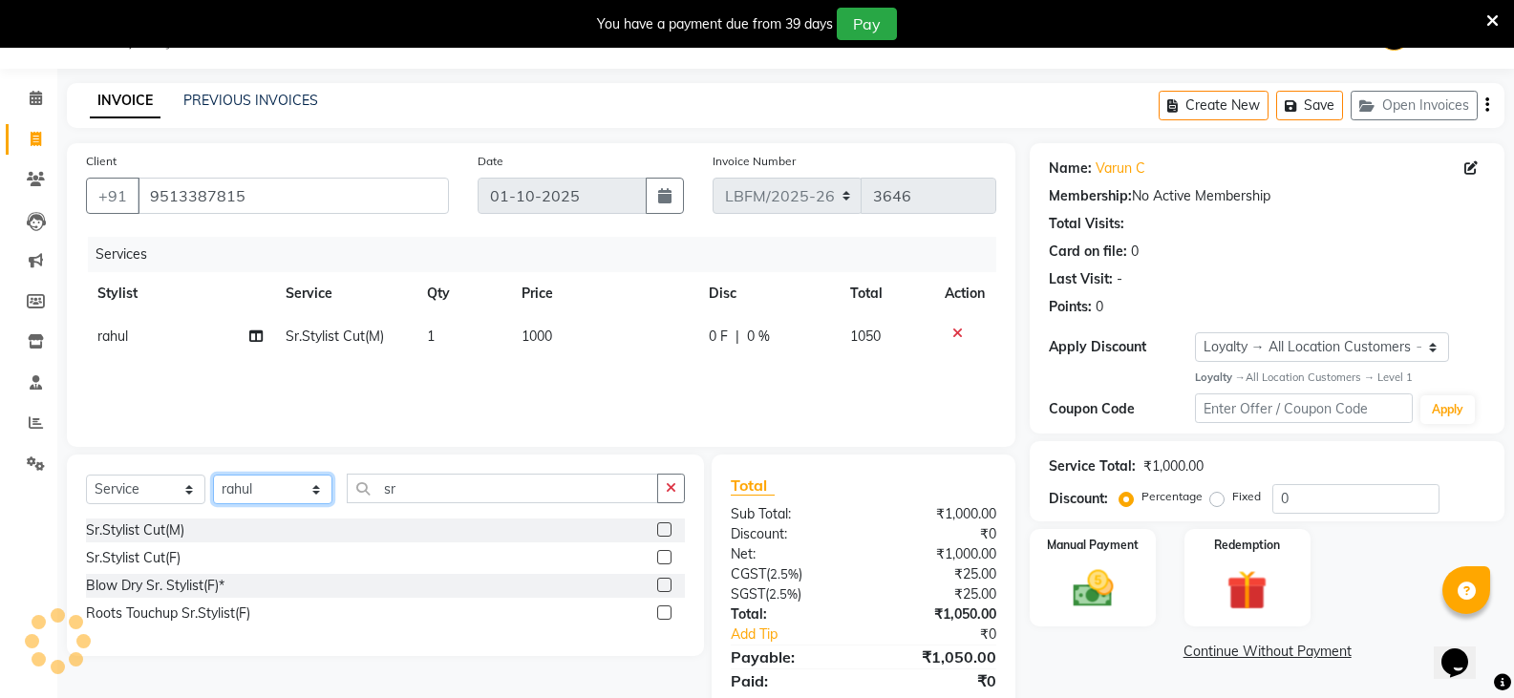
click at [278, 496] on select "Select Stylist Ananya_Nails [PERSON_NAME] Bijen Bishop_Mgr Counter Sales Manage…" at bounding box center [272, 490] width 119 height 30
select select "90392"
click at [213, 475] on select "Select Stylist Ananya_Nails [PERSON_NAME] Bijen Bishop_Mgr Counter Sales Manage…" at bounding box center [272, 490] width 119 height 30
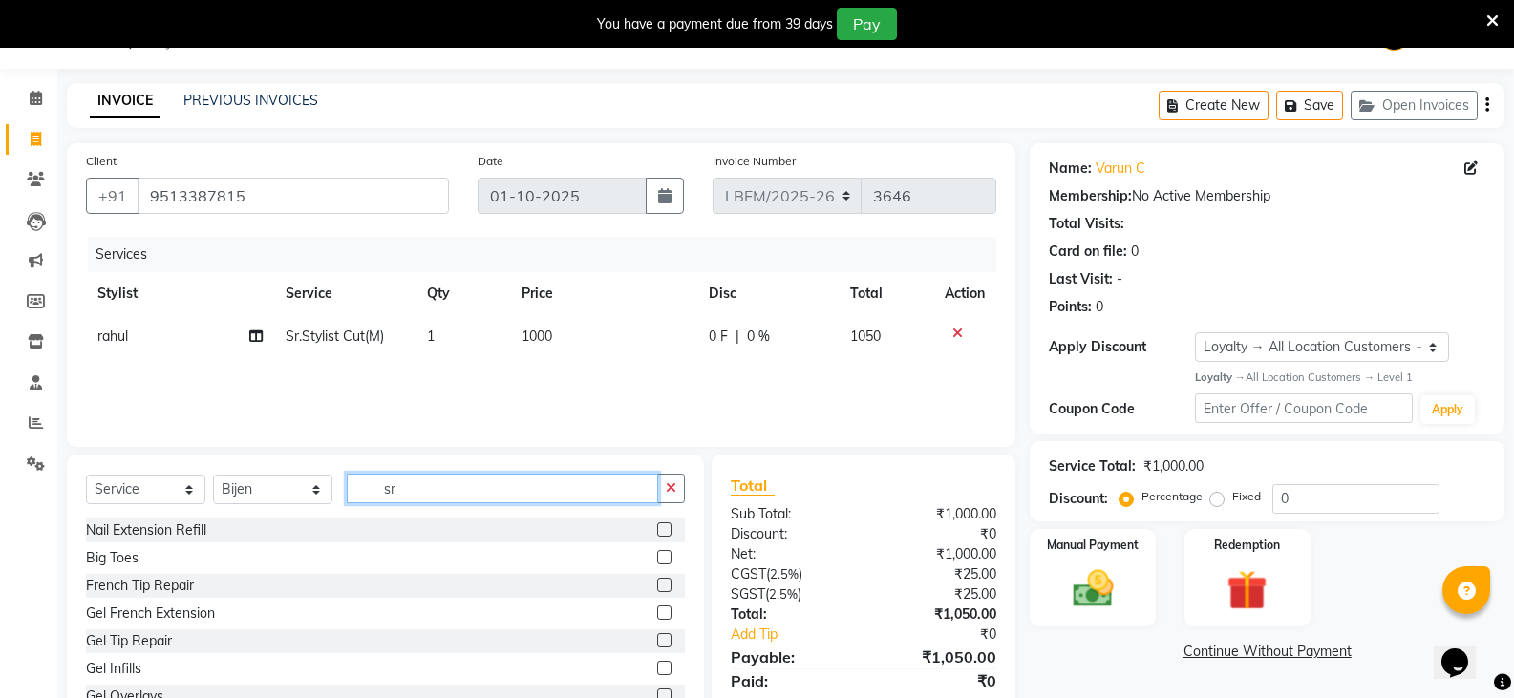
click at [445, 492] on input "sr" at bounding box center [502, 489] width 311 height 30
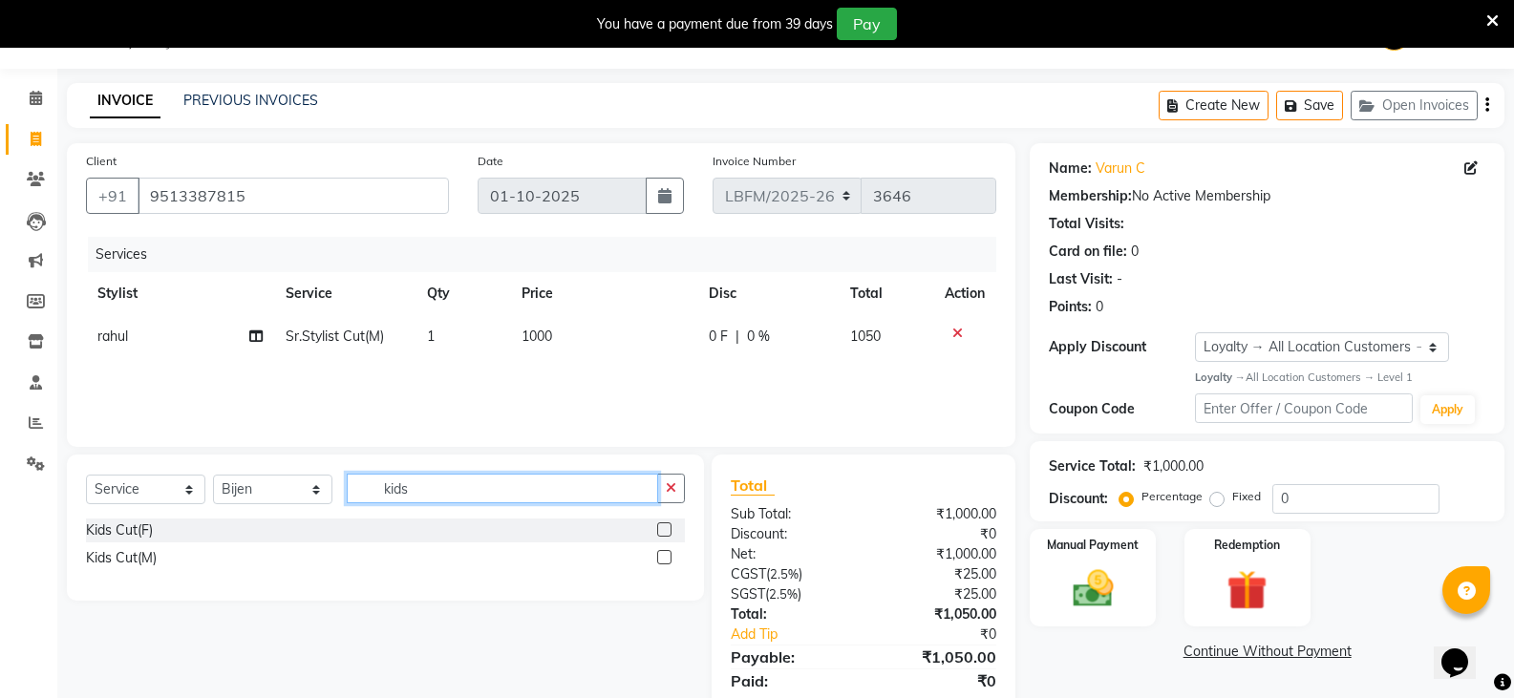
type input "kids"
click at [667, 532] on label at bounding box center [664, 529] width 14 height 14
click at [667, 532] on input "checkbox" at bounding box center [663, 530] width 12 height 12
checkbox input "true"
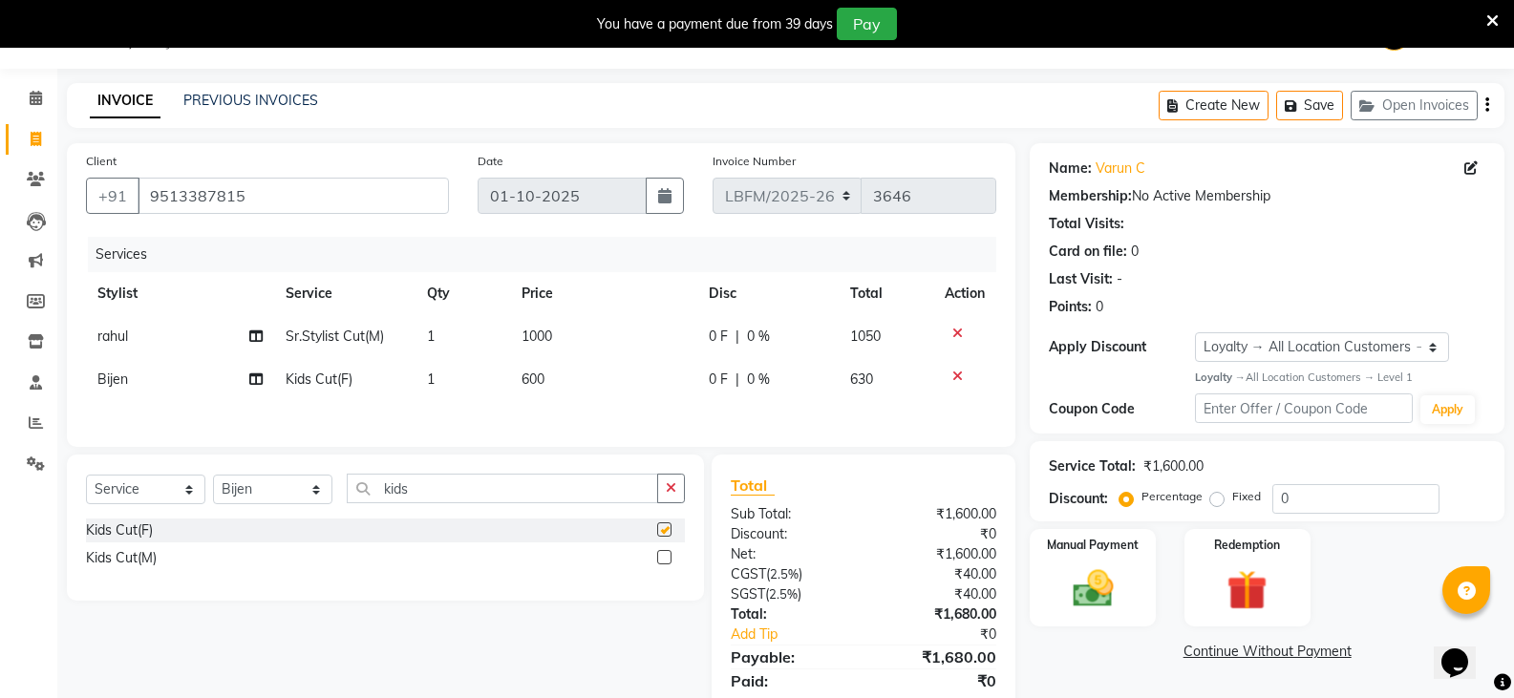
click at [556, 380] on td "600" at bounding box center [604, 379] width 188 height 43
select select "90392"
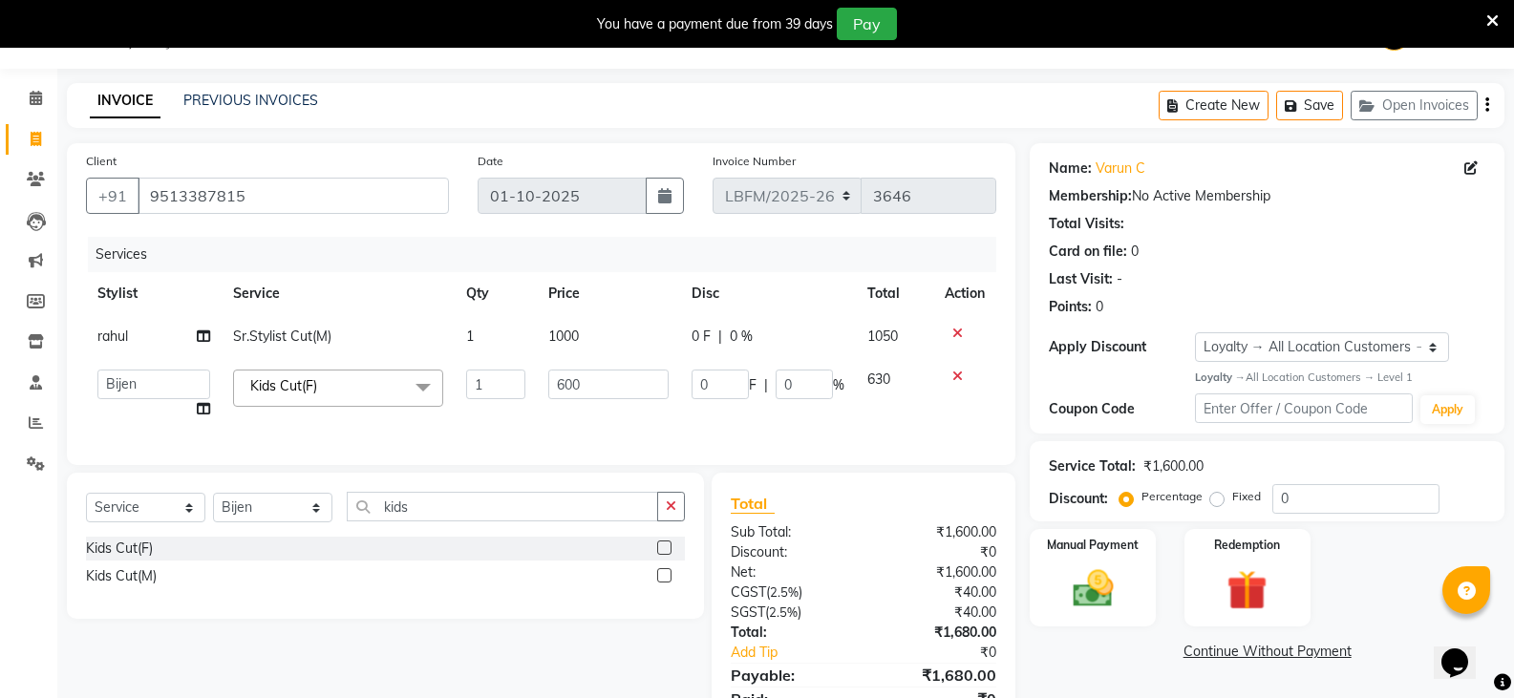
checkbox input "false"
drag, startPoint x: 591, startPoint y: 384, endPoint x: 455, endPoint y: 376, distance: 136.8
click at [455, 376] on tr "Ananya_Nails [PERSON_NAME] Bijen Bishop_Mgr Counter Sales Manager Mirisha [PERS…" at bounding box center [541, 394] width 910 height 73
type input "1000"
click at [591, 331] on td "1000" at bounding box center [608, 336] width 142 height 43
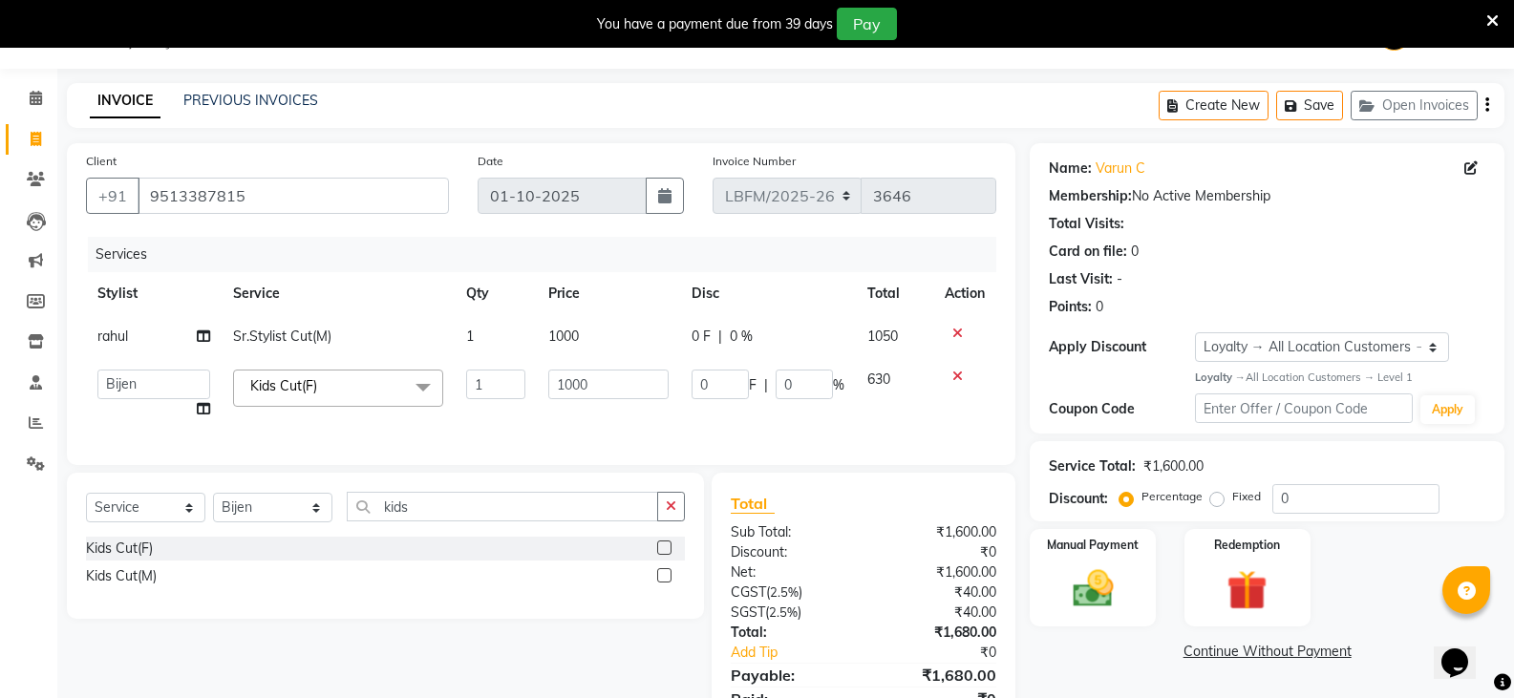
select select "90391"
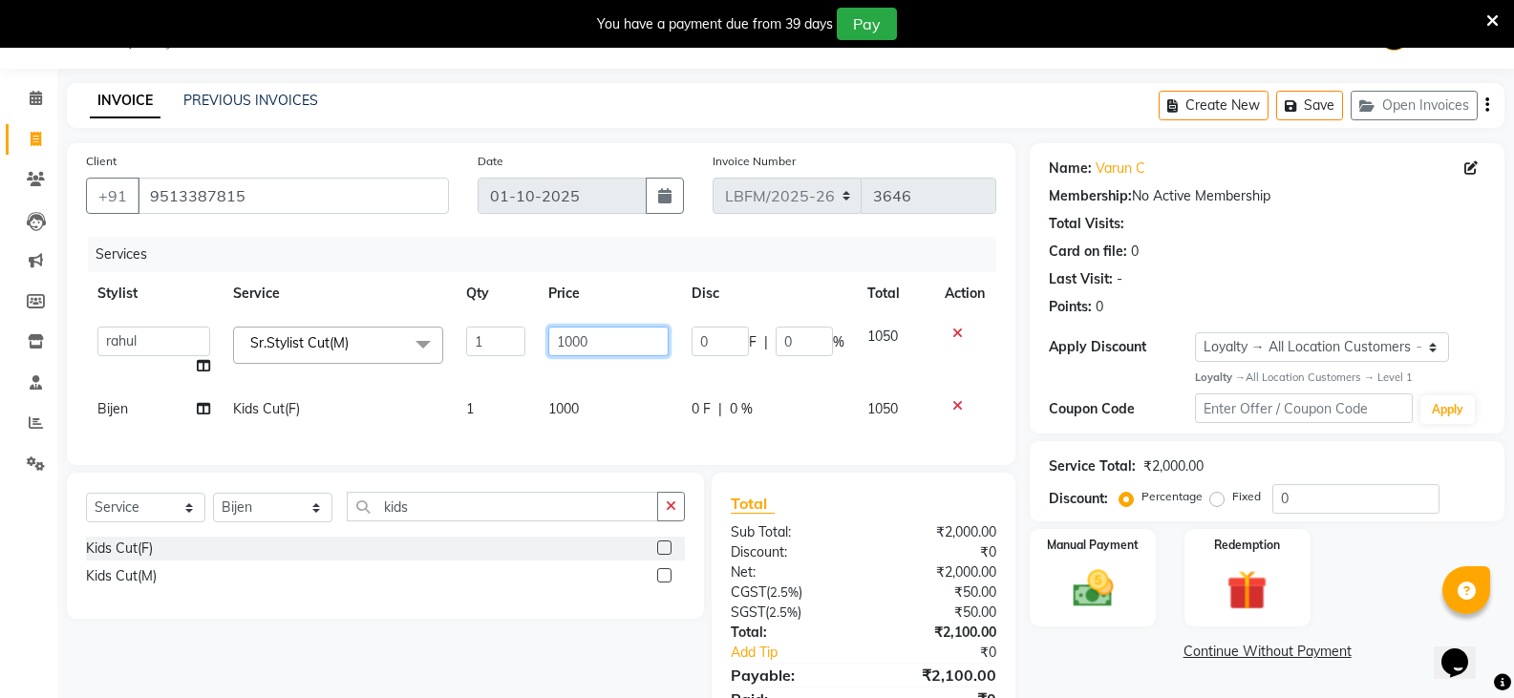
drag, startPoint x: 543, startPoint y: 338, endPoint x: 455, endPoint y: 336, distance: 88.8
click at [455, 336] on tr "Ananya_Nails [PERSON_NAME] Bijen Bishop_Mgr Counter Sales Manager Mirisha [PERS…" at bounding box center [541, 351] width 910 height 73
type input "900"
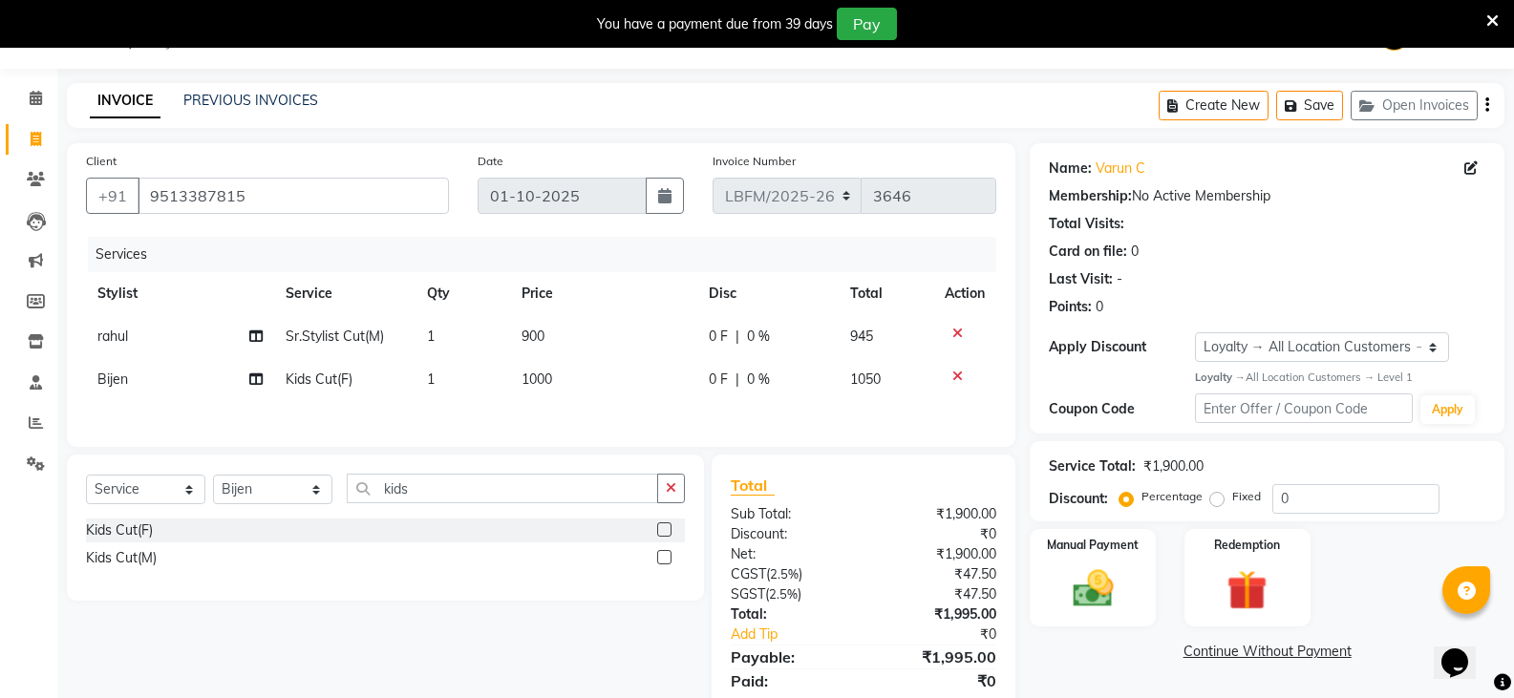
click at [763, 340] on span "0 %" at bounding box center [758, 337] width 23 height 20
select select "90391"
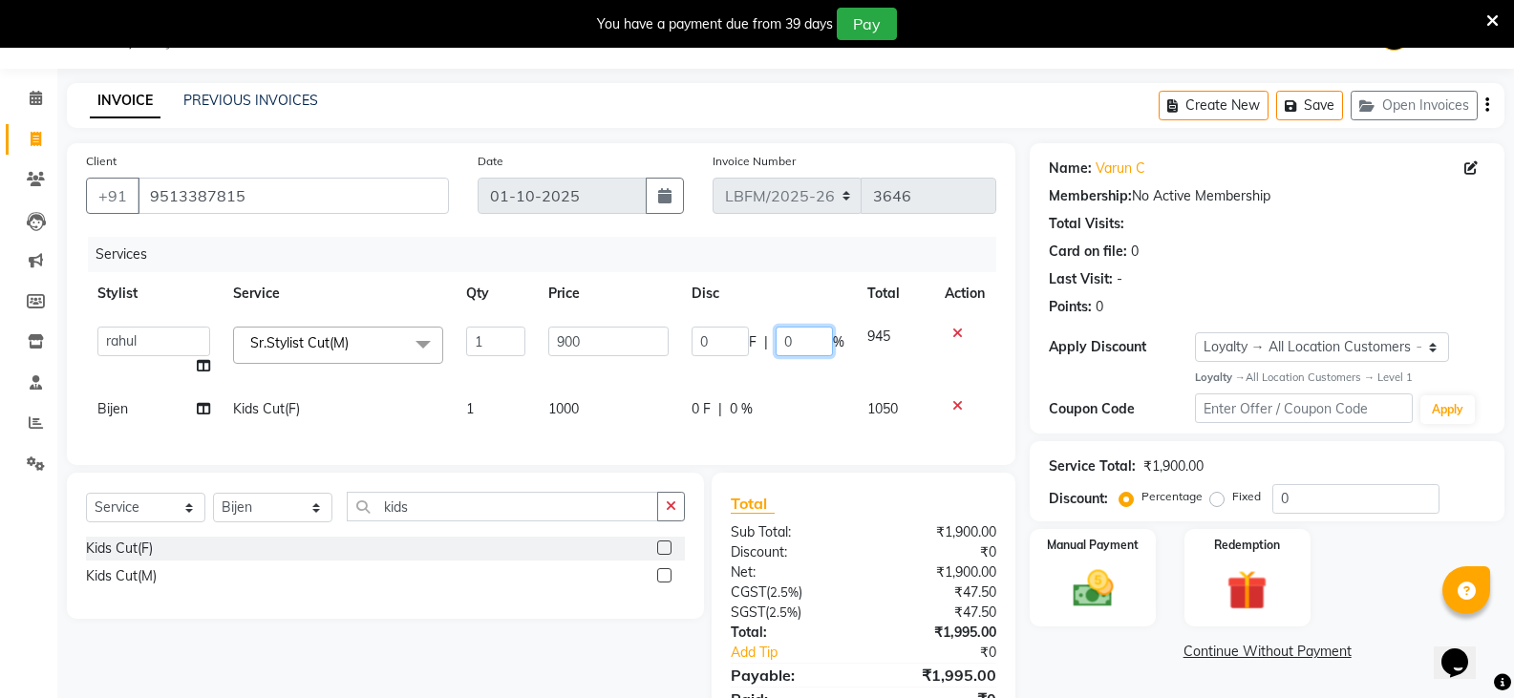
drag, startPoint x: 793, startPoint y: 342, endPoint x: 696, endPoint y: 340, distance: 96.5
click at [696, 340] on div "0 F | 0 %" at bounding box center [767, 342] width 153 height 30
type input "20"
click at [766, 403] on div "Services Stylist Service Qty Price Disc Total Action Ananya_Nails [PERSON_NAME]…" at bounding box center [541, 341] width 910 height 209
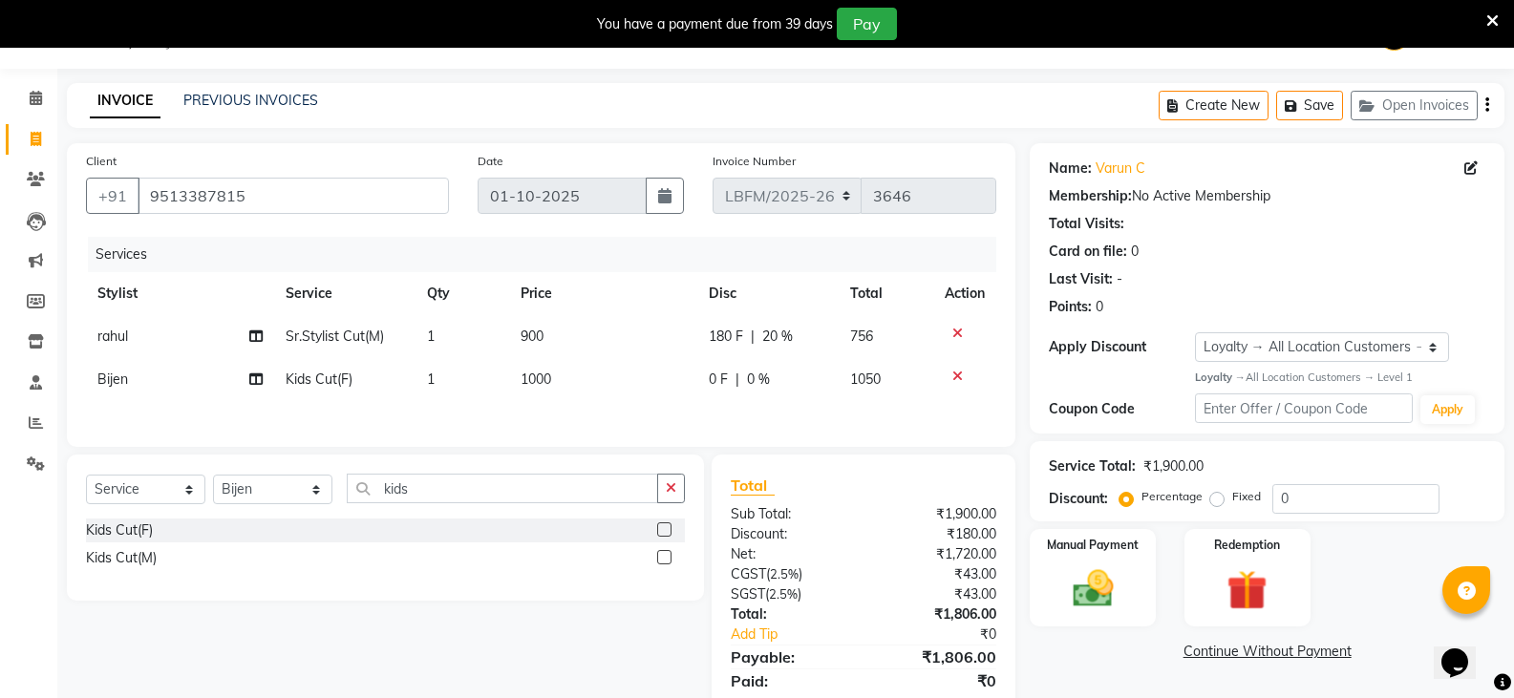
click at [792, 373] on div "0 F | 0 %" at bounding box center [768, 380] width 118 height 20
select select "90392"
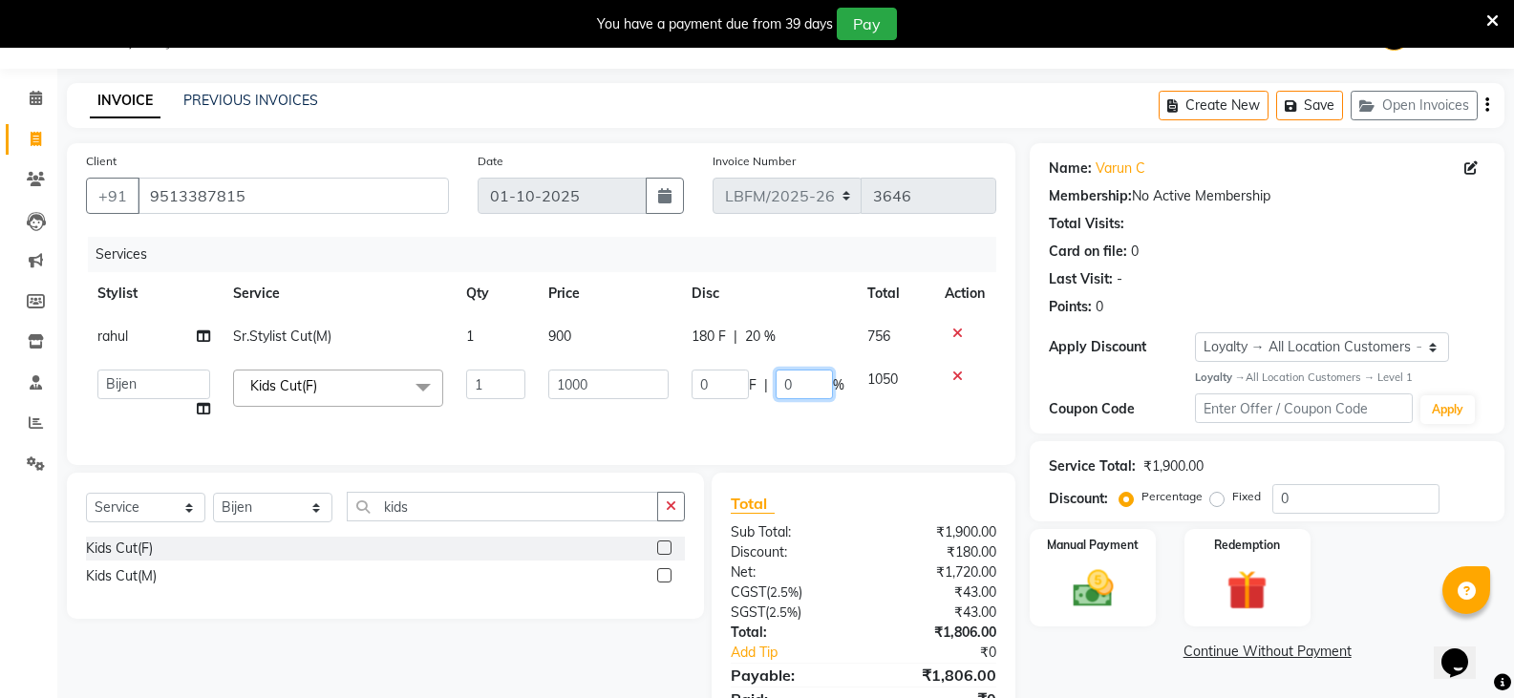
drag, startPoint x: 814, startPoint y: 378, endPoint x: 702, endPoint y: 383, distance: 111.8
click at [702, 383] on div "0 F | 0 %" at bounding box center [767, 385] width 153 height 30
type input "20"
click at [1095, 599] on img at bounding box center [1092, 588] width 68 height 49
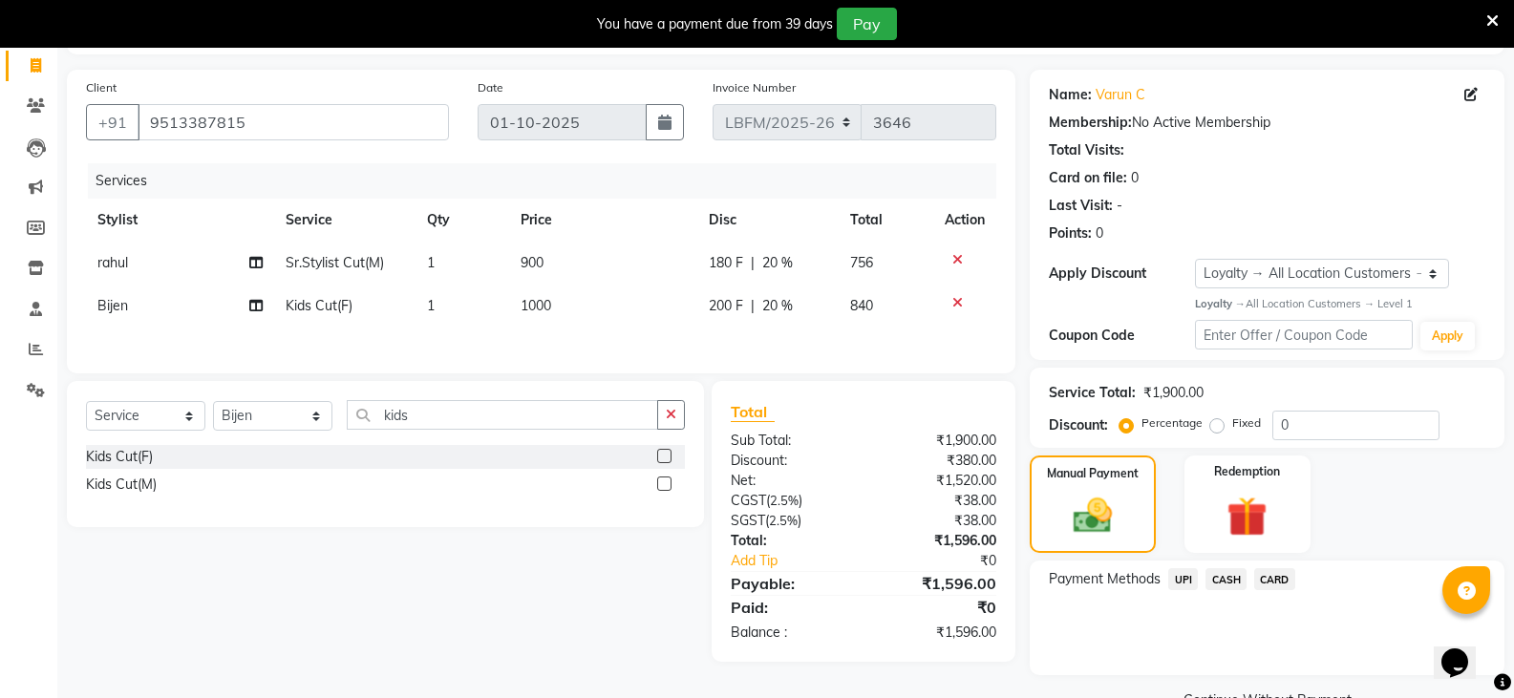
scroll to position [166, 0]
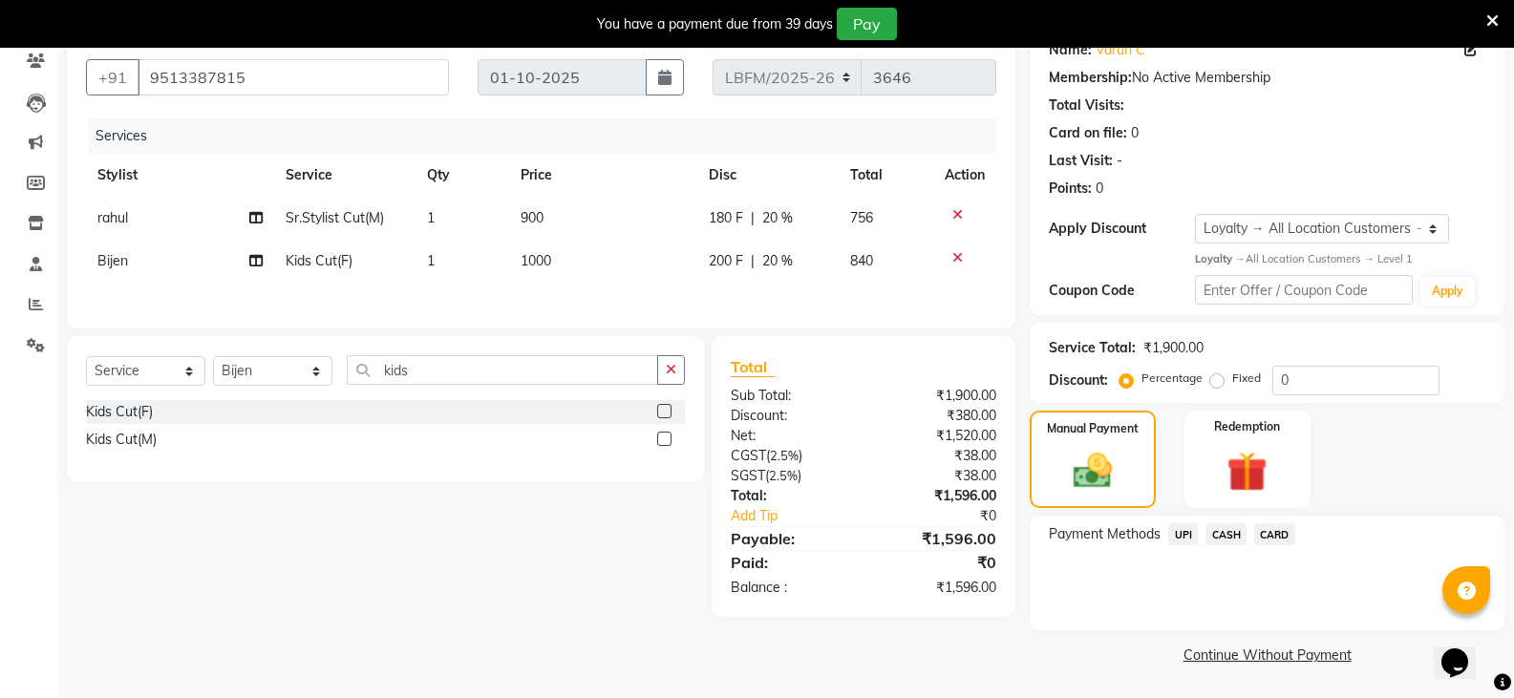
click at [1270, 540] on span "CARD" at bounding box center [1274, 534] width 41 height 22
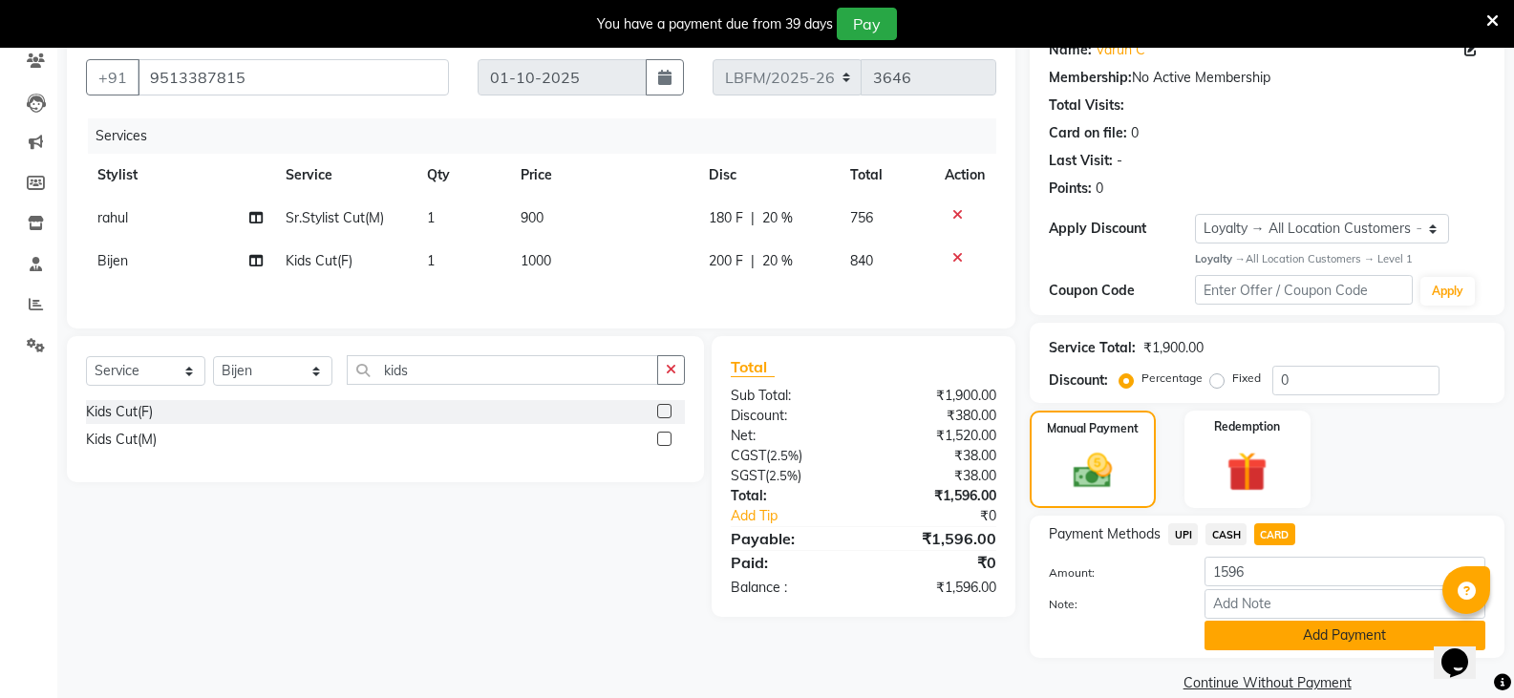
click at [1370, 641] on button "Add Payment" at bounding box center [1344, 636] width 281 height 30
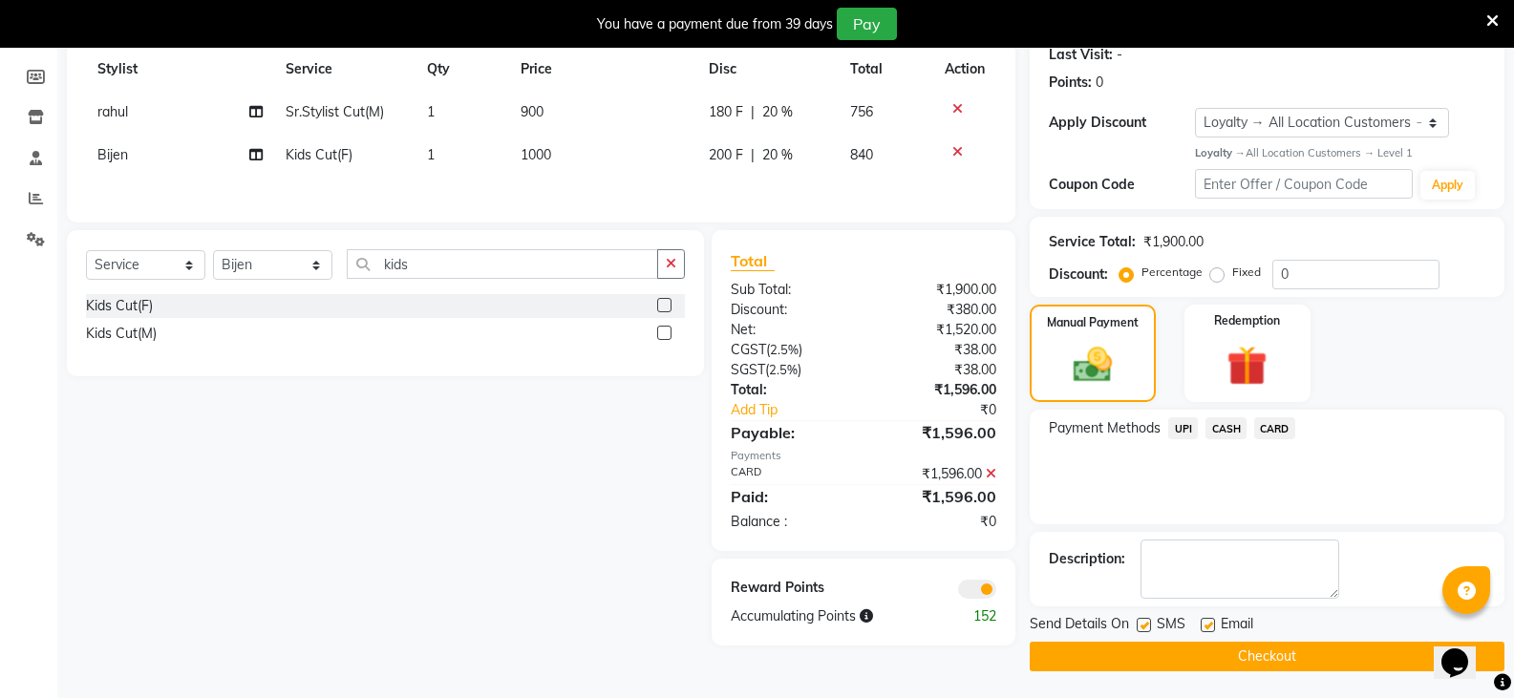
scroll to position [274, 0]
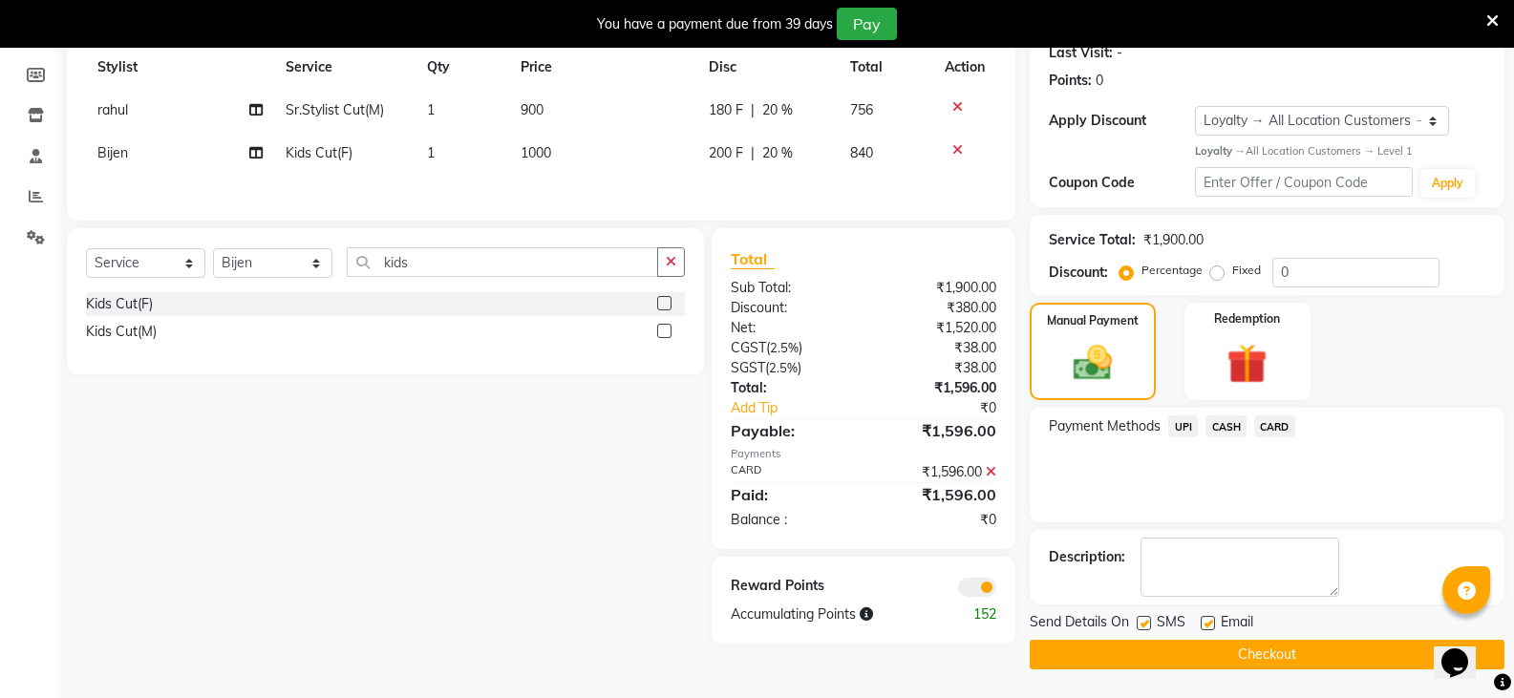
click at [1296, 651] on button "Checkout" at bounding box center [1266, 655] width 475 height 30
